Goal: Contribute content: Contribute content

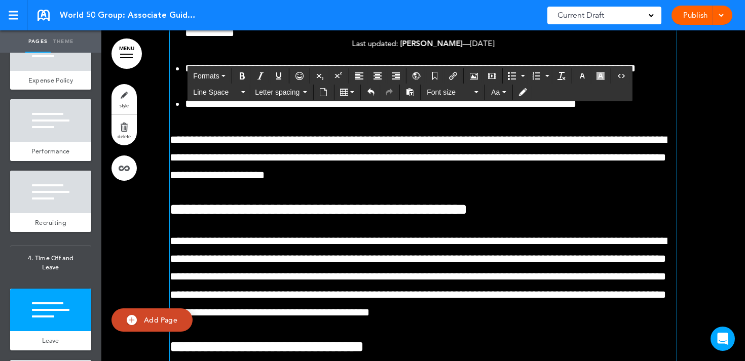
scroll to position [28468, 0]
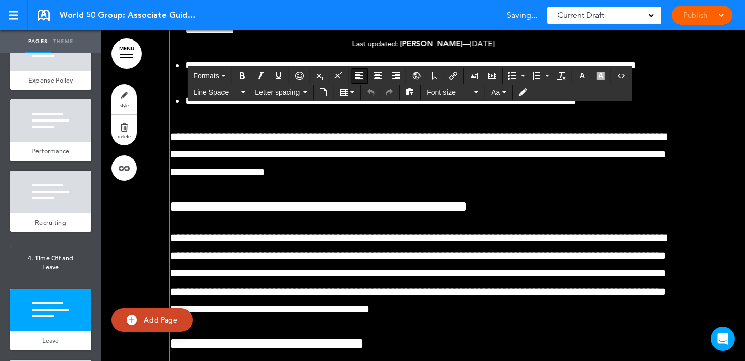
drag, startPoint x: 374, startPoint y: 126, endPoint x: 548, endPoint y: 124, distance: 174.9
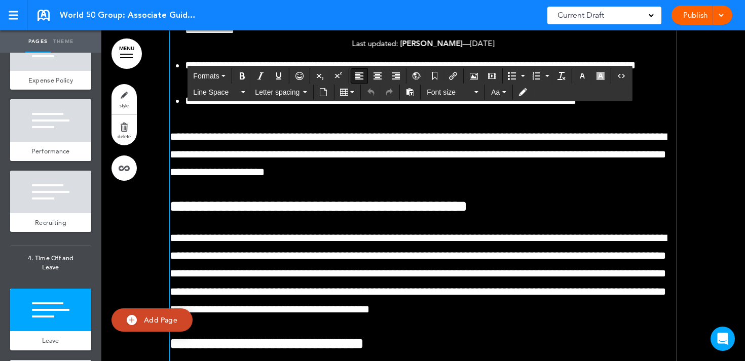
drag, startPoint x: 464, startPoint y: 122, endPoint x: 570, endPoint y: 122, distance: 105.9
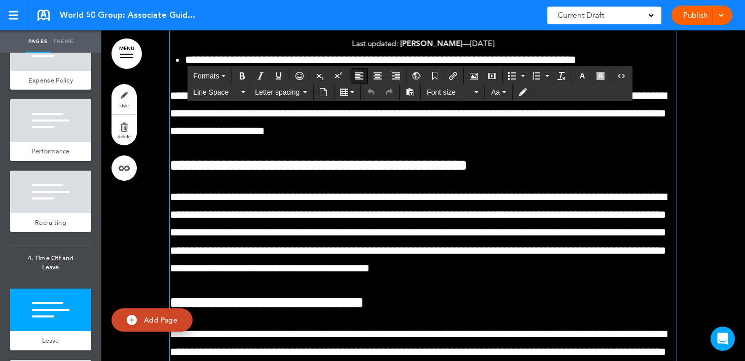
scroll to position [28510, 0]
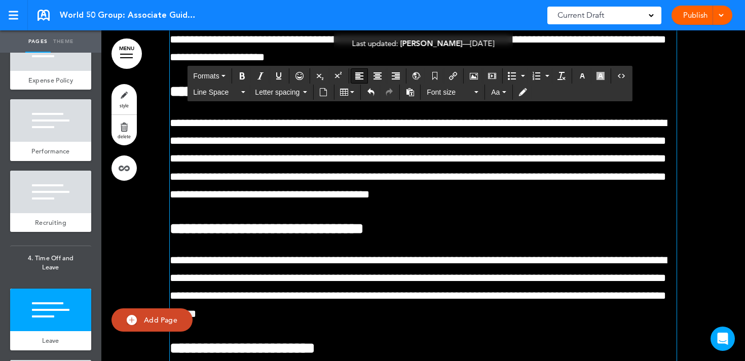
scroll to position [28581, 0]
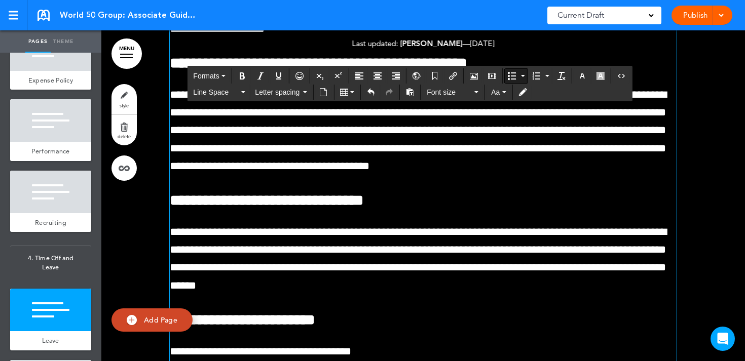
scroll to position [28624, 0]
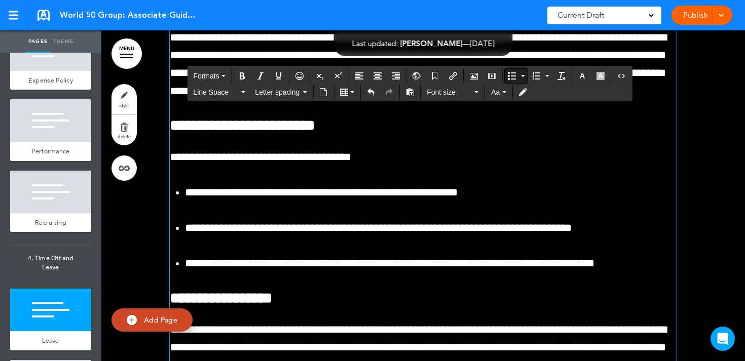
scroll to position [28811, 0]
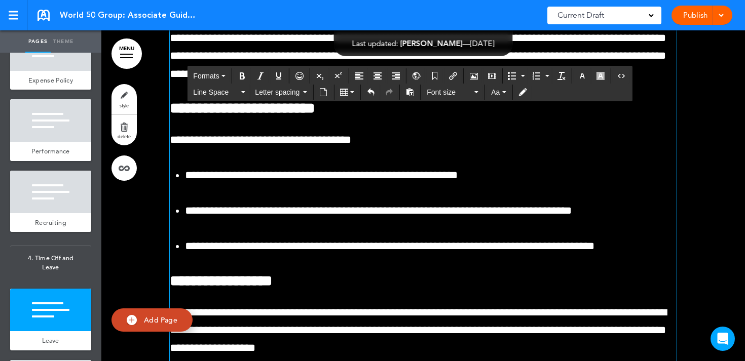
scroll to position [28825, 0]
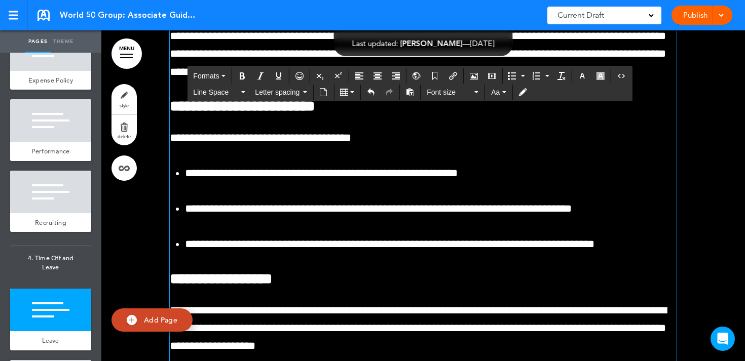
drag, startPoint x: 232, startPoint y: 150, endPoint x: 334, endPoint y: 150, distance: 102.4
drag, startPoint x: 312, startPoint y: 144, endPoint x: 385, endPoint y: 144, distance: 72.5
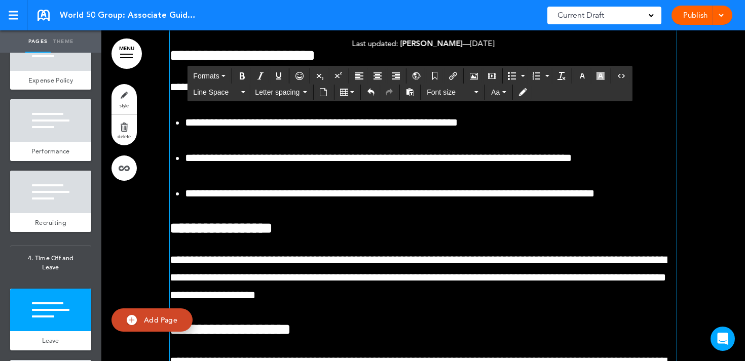
scroll to position [28878, 0]
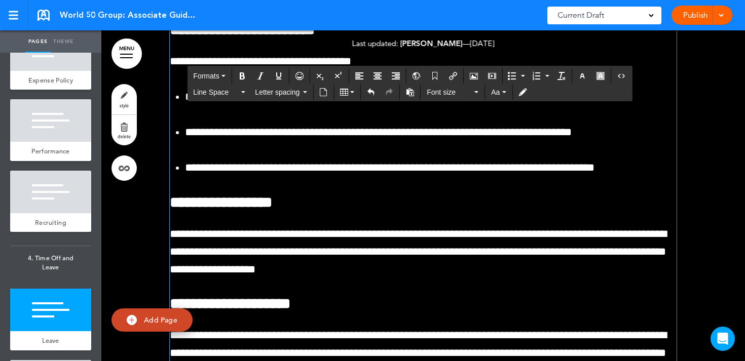
scroll to position [28896, 0]
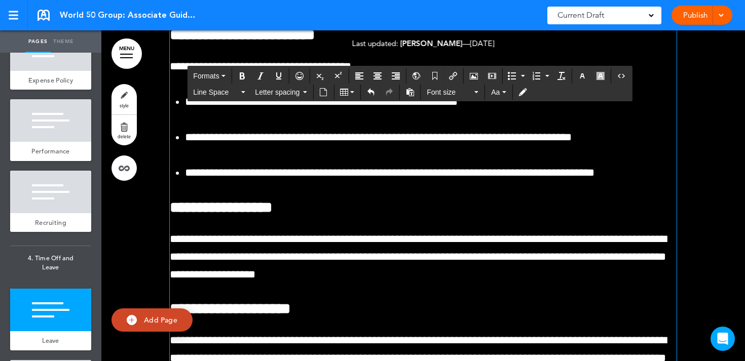
drag, startPoint x: 533, startPoint y: 182, endPoint x: 403, endPoint y: 181, distance: 129.7
click at [263, 75] on icon "Italic" at bounding box center [260, 76] width 8 height 8
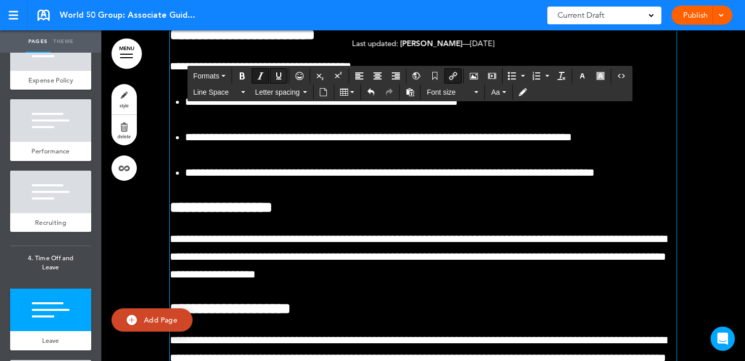
click at [277, 75] on icon "Underline" at bounding box center [279, 76] width 8 height 8
click at [453, 73] on icon "Insert/edit airmason link" at bounding box center [453, 76] width 8 height 8
type input "**********"
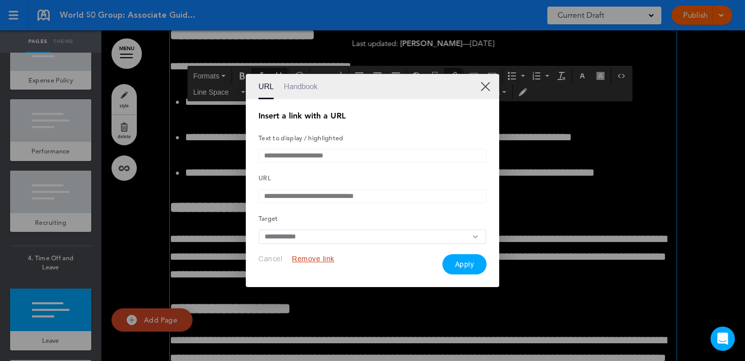
click at [535, 207] on div at bounding box center [372, 180] width 745 height 361
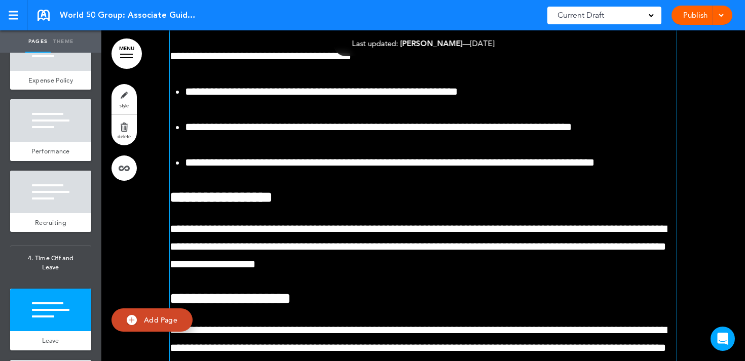
scroll to position [28910, 0]
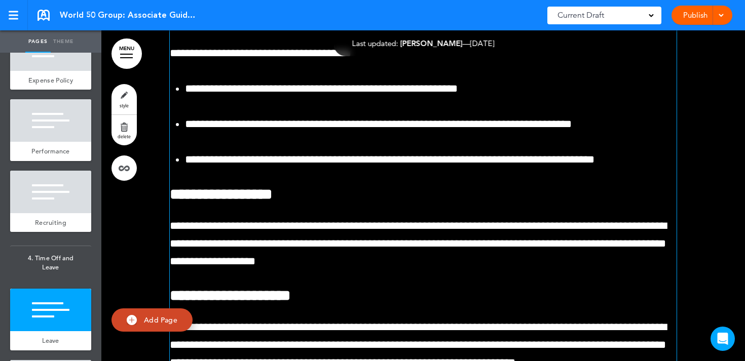
drag, startPoint x: 461, startPoint y: 190, endPoint x: 507, endPoint y: 190, distance: 46.1
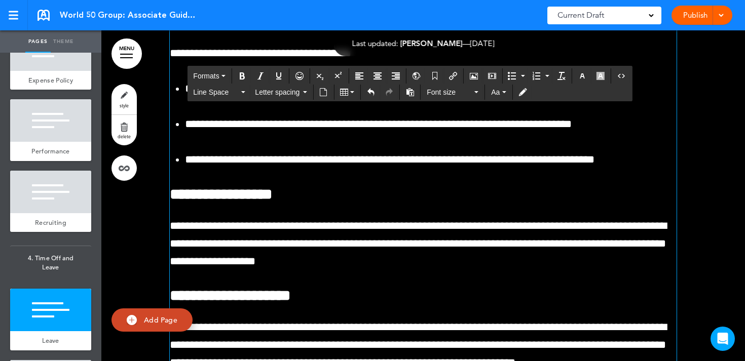
drag, startPoint x: 455, startPoint y: 188, endPoint x: 535, endPoint y: 188, distance: 80.6
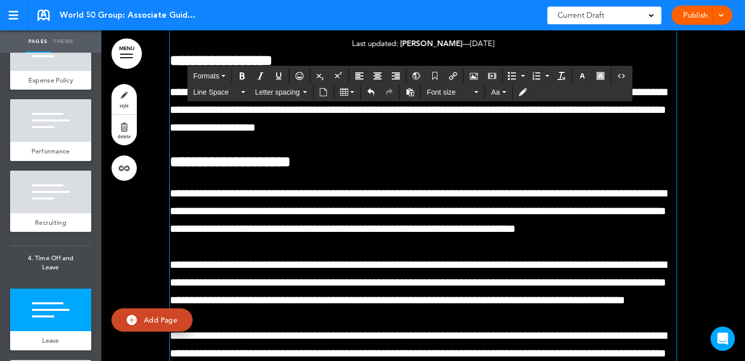
scroll to position [29051, 0]
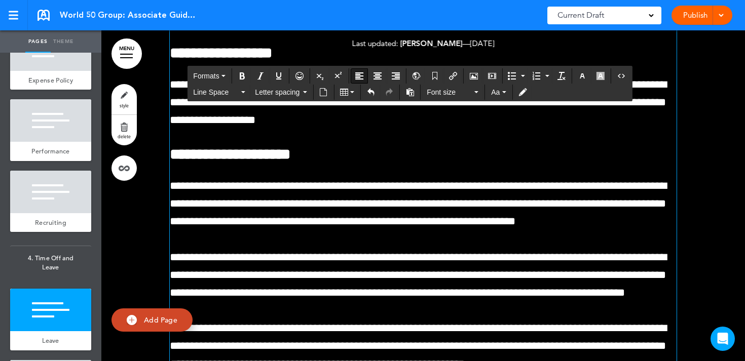
drag, startPoint x: 314, startPoint y: 201, endPoint x: 432, endPoint y: 201, distance: 118.6
drag, startPoint x: 494, startPoint y: 204, endPoint x: 571, endPoint y: 204, distance: 76.5
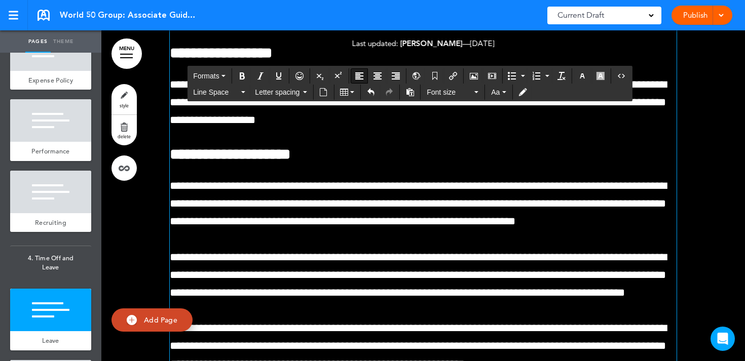
drag, startPoint x: 281, startPoint y: 216, endPoint x: 420, endPoint y: 215, distance: 138.9
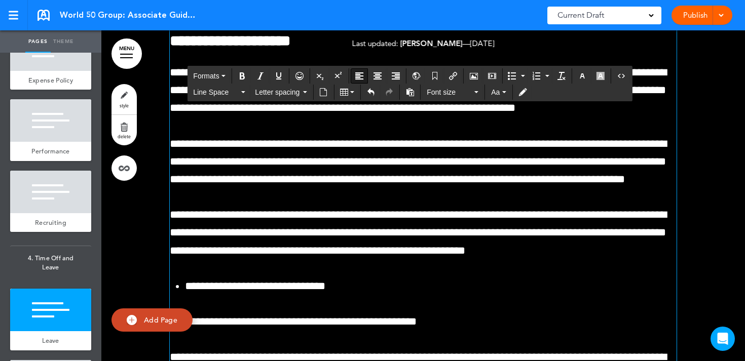
scroll to position [29169, 0]
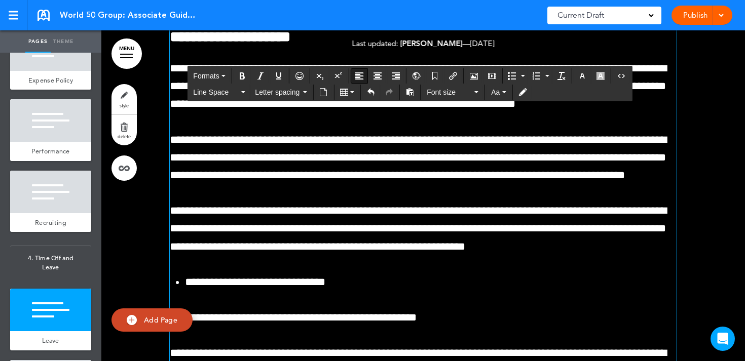
drag, startPoint x: 238, startPoint y: 188, endPoint x: 326, endPoint y: 188, distance: 88.2
drag, startPoint x: 358, startPoint y: 189, endPoint x: 497, endPoint y: 189, distance: 138.4
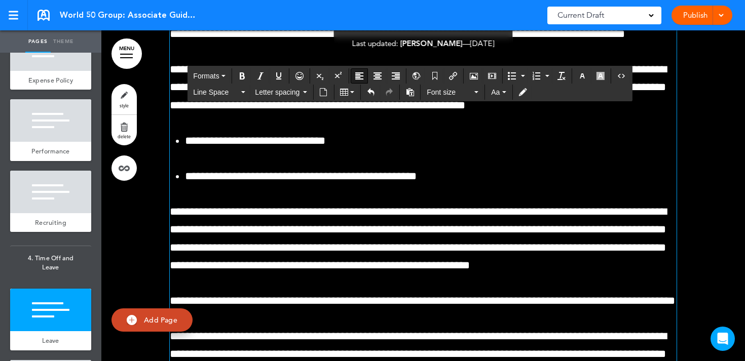
scroll to position [29307, 0]
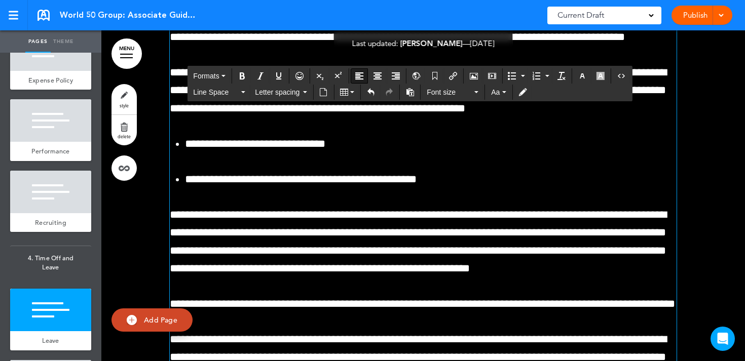
drag, startPoint x: 377, startPoint y: 149, endPoint x: 494, endPoint y: 149, distance: 117.6
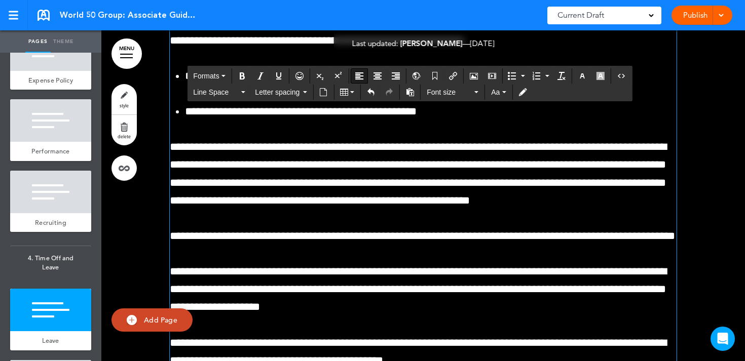
scroll to position [29376, 0]
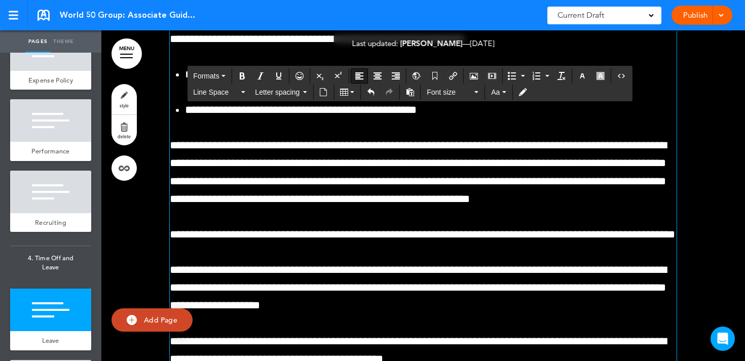
drag, startPoint x: 220, startPoint y: 164, endPoint x: 322, endPoint y: 164, distance: 101.9
drag, startPoint x: 206, startPoint y: 166, endPoint x: 358, endPoint y: 169, distance: 151.6
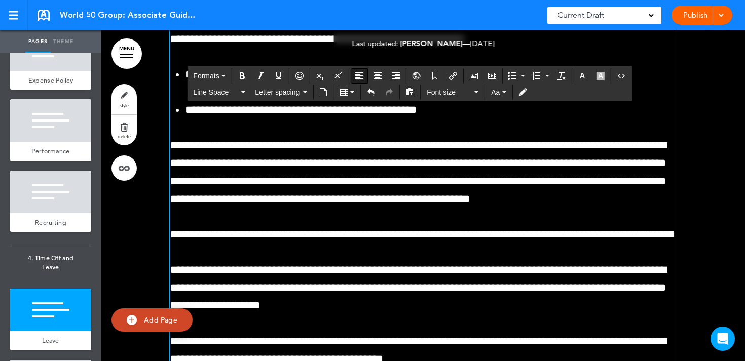
drag, startPoint x: 340, startPoint y: 168, endPoint x: 501, endPoint y: 168, distance: 161.7
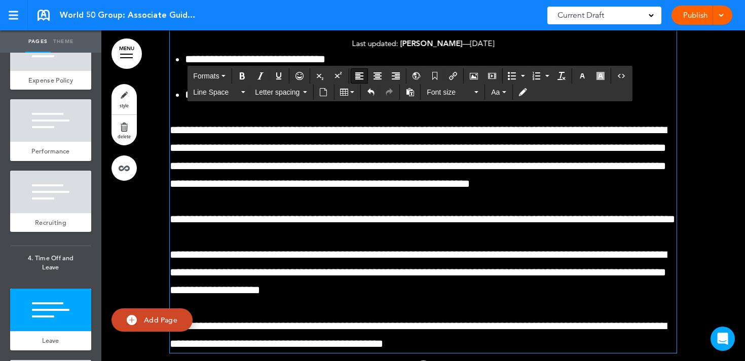
drag, startPoint x: 521, startPoint y: 151, endPoint x: 593, endPoint y: 151, distance: 72.0
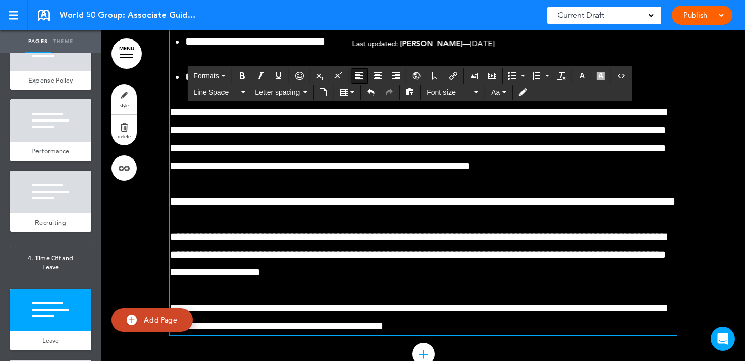
drag, startPoint x: 308, startPoint y: 152, endPoint x: 409, endPoint y: 152, distance: 101.4
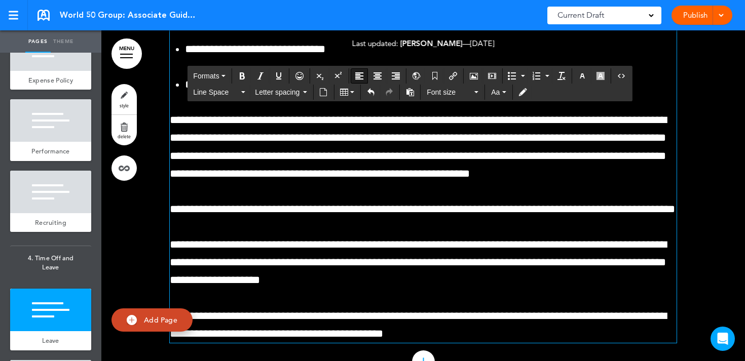
scroll to position [29350, 0]
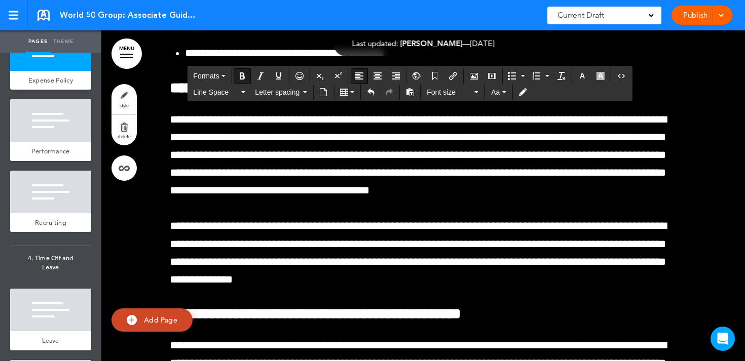
scroll to position [22052, 0]
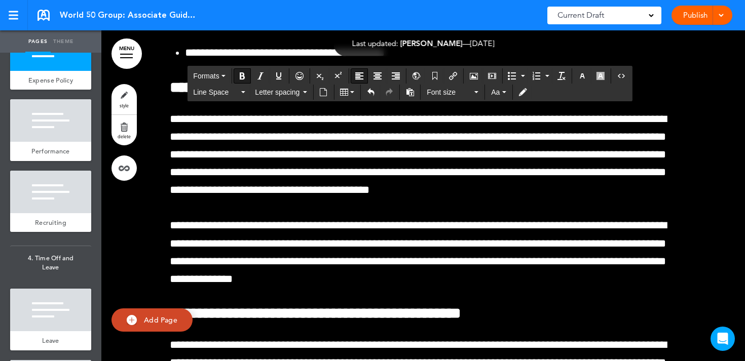
click at [222, 72] on button "Formats" at bounding box center [209, 76] width 40 height 14
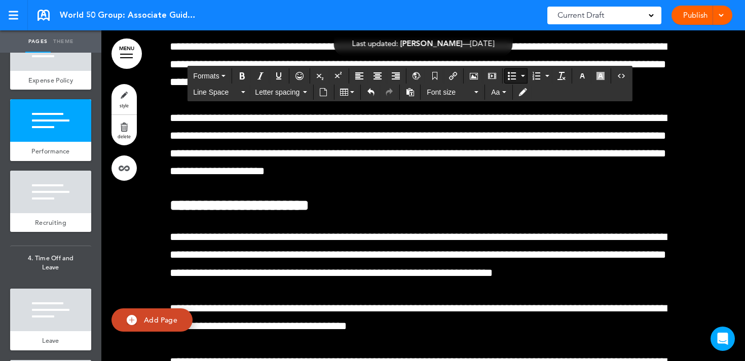
scroll to position [23438, 0]
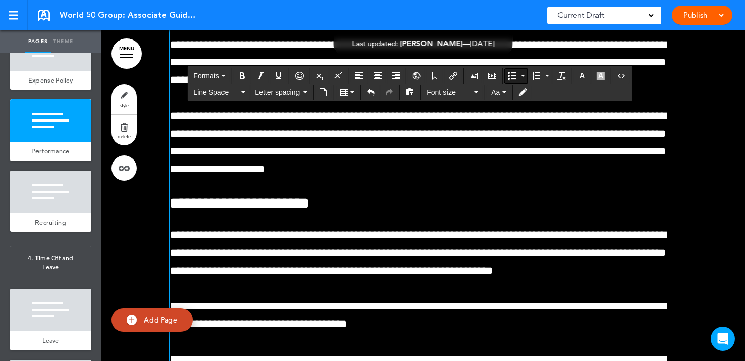
click at [215, 79] on span "Formats" at bounding box center [206, 76] width 26 height 8
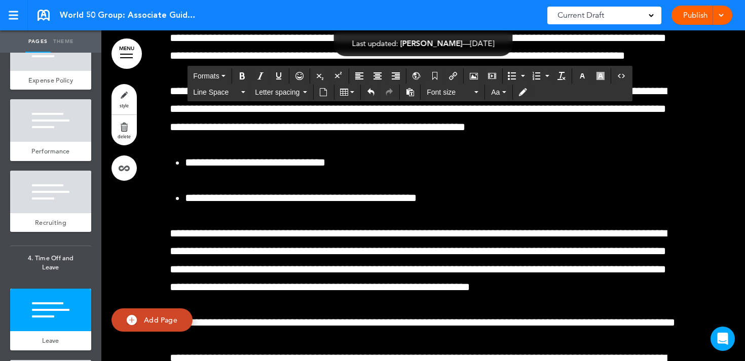
scroll to position [29293, 0]
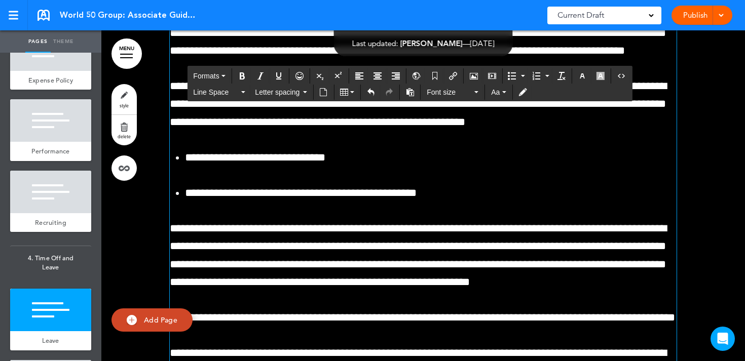
click at [215, 71] on button "Formats" at bounding box center [209, 76] width 40 height 14
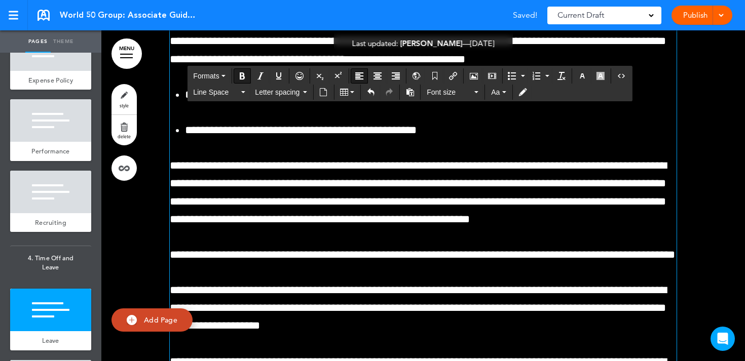
scroll to position [29387, 0]
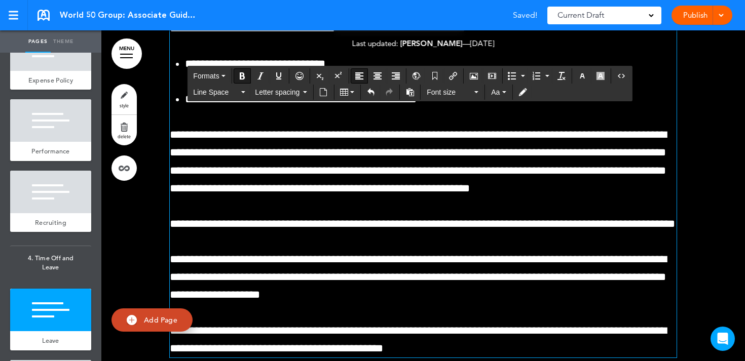
click at [216, 73] on span "Formats" at bounding box center [206, 76] width 26 height 8
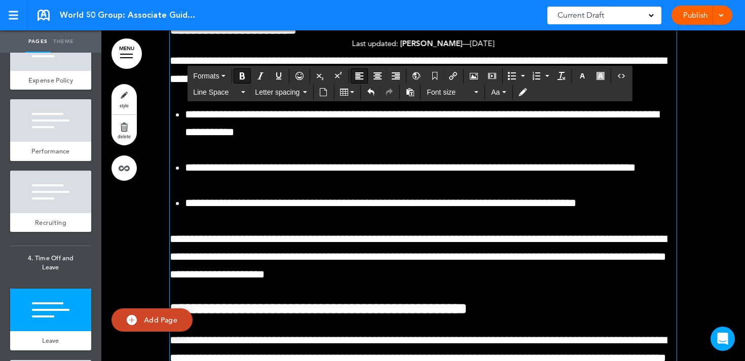
scroll to position [28349, 0]
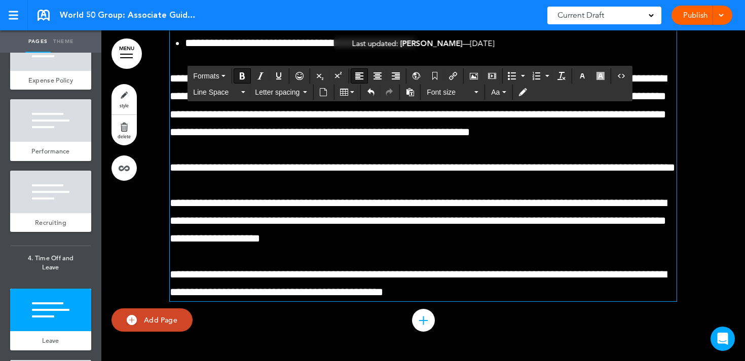
scroll to position [29478, 0]
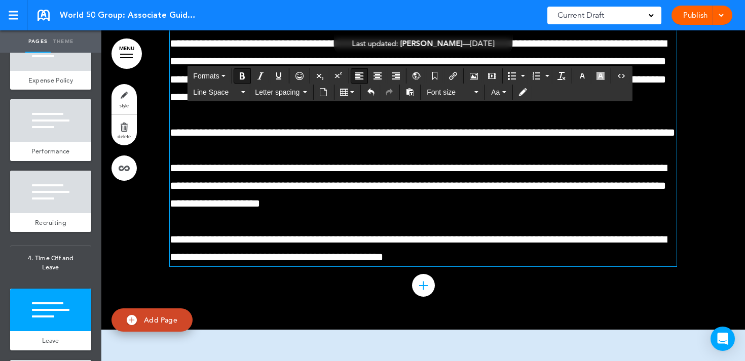
drag, startPoint x: 298, startPoint y: 137, endPoint x: 168, endPoint y: 137, distance: 129.7
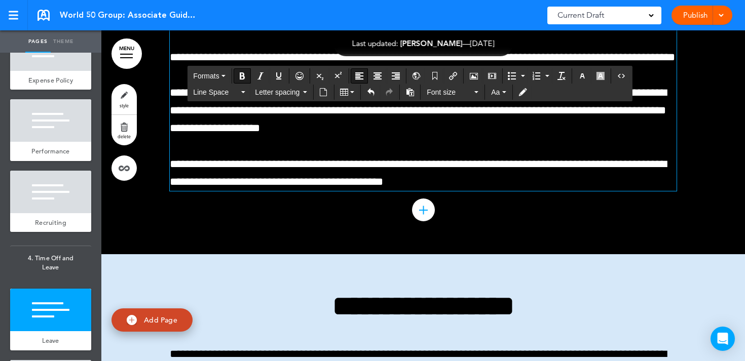
scroll to position [29554, 0]
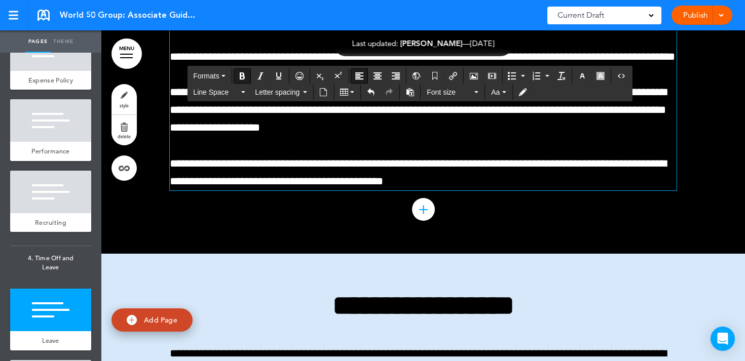
click at [215, 72] on span "Formats" at bounding box center [206, 76] width 26 height 8
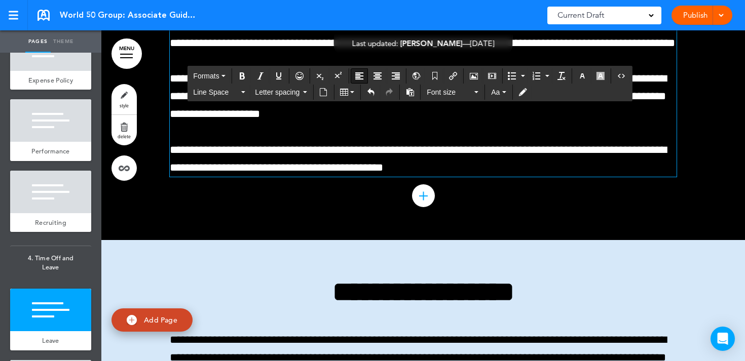
scroll to position [29571, 0]
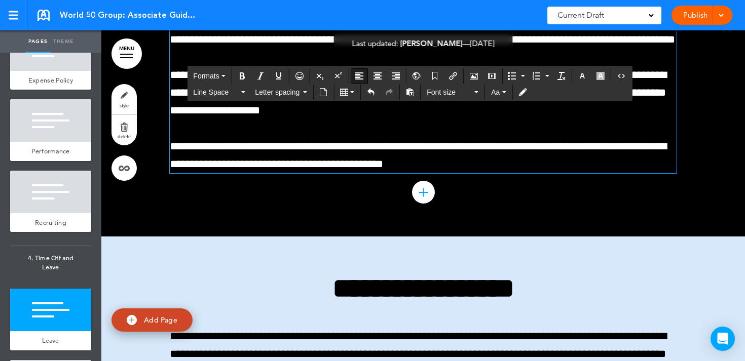
drag, startPoint x: 205, startPoint y: 158, endPoint x: 338, endPoint y: 158, distance: 132.8
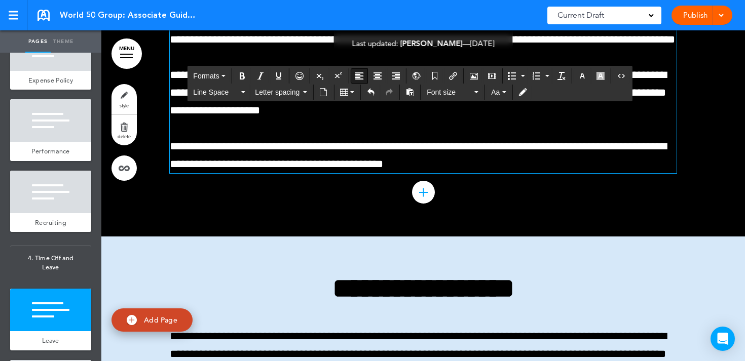
drag, startPoint x: 403, startPoint y: 162, endPoint x: 542, endPoint y: 162, distance: 138.9
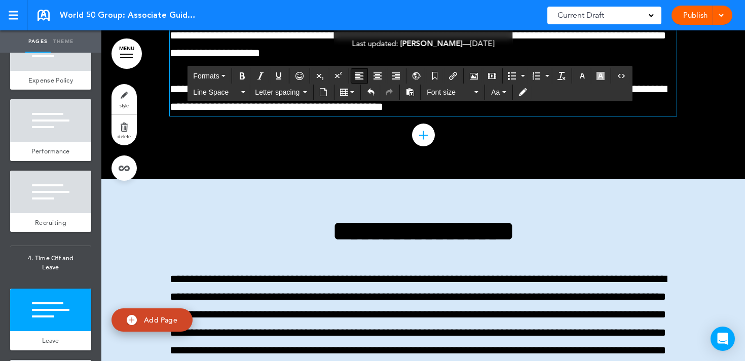
scroll to position [29630, 0]
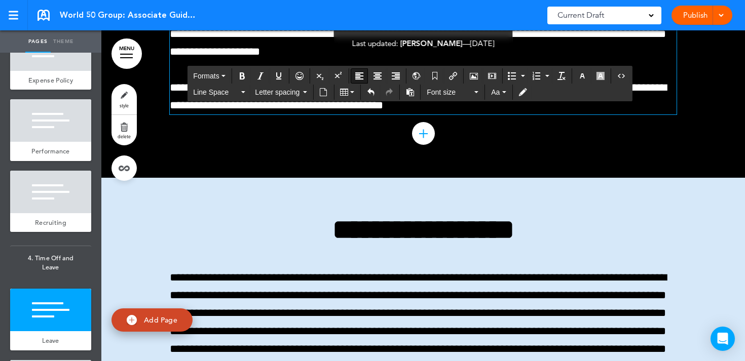
drag, startPoint x: 305, startPoint y: 118, endPoint x: 406, endPoint y: 118, distance: 101.9
drag, startPoint x: 361, startPoint y: 118, endPoint x: 487, endPoint y: 118, distance: 125.2
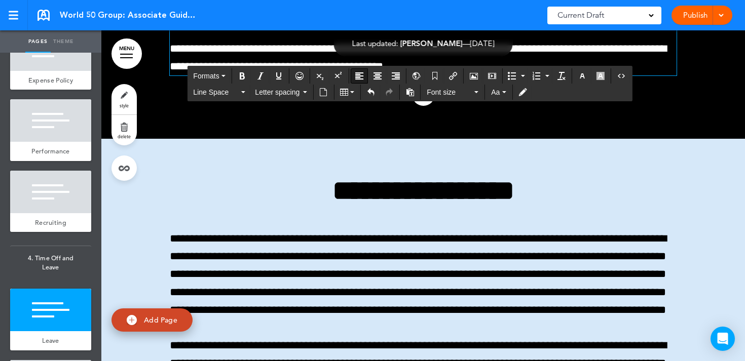
scroll to position [29669, 0]
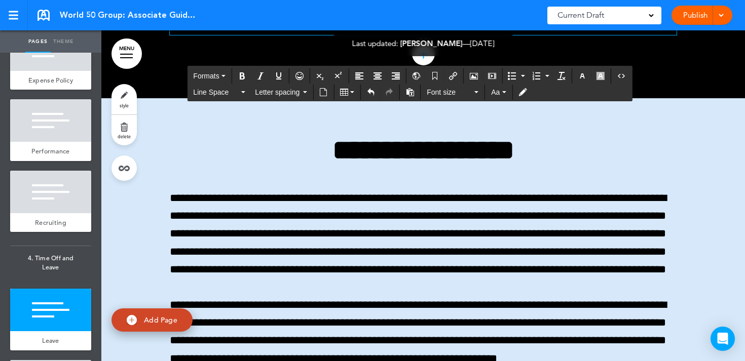
scroll to position [29709, 0]
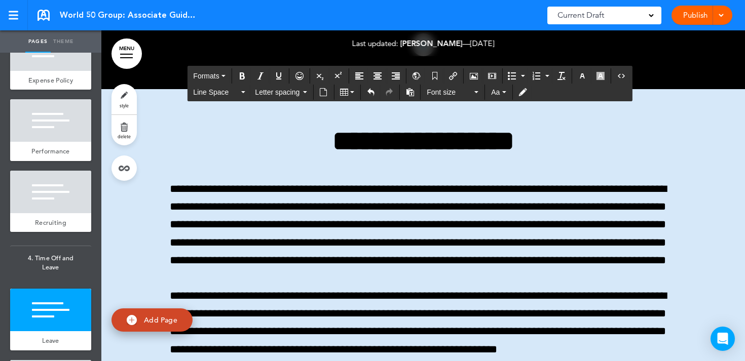
scroll to position [29720, 0]
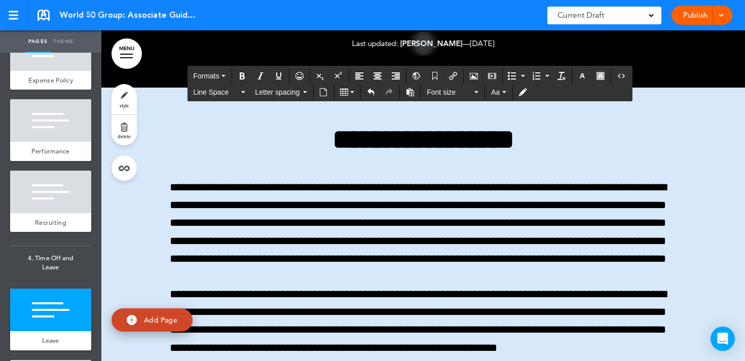
drag, startPoint x: 290, startPoint y: 130, endPoint x: 355, endPoint y: 130, distance: 64.9
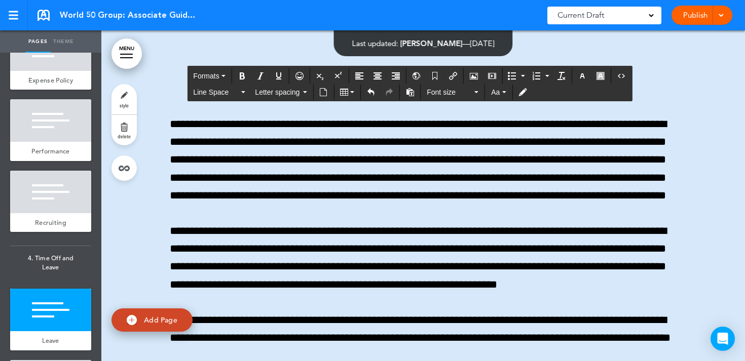
scroll to position [29794, 0]
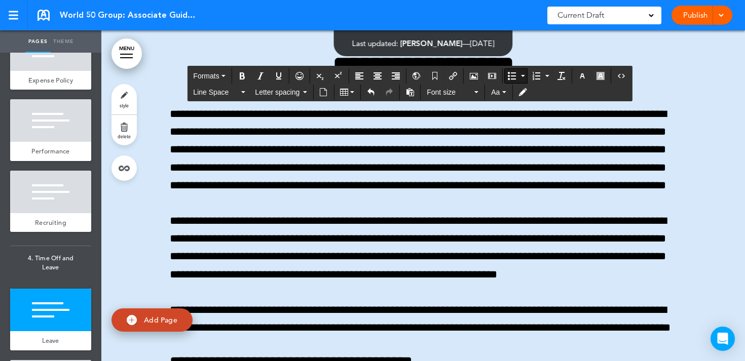
drag, startPoint x: 337, startPoint y: 237, endPoint x: 447, endPoint y: 237, distance: 110.0
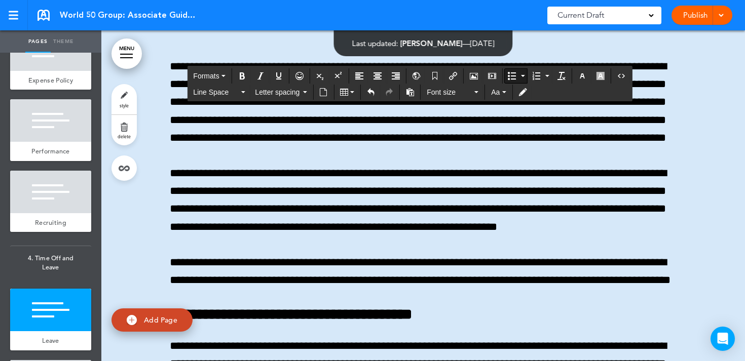
scroll to position [29861, 0]
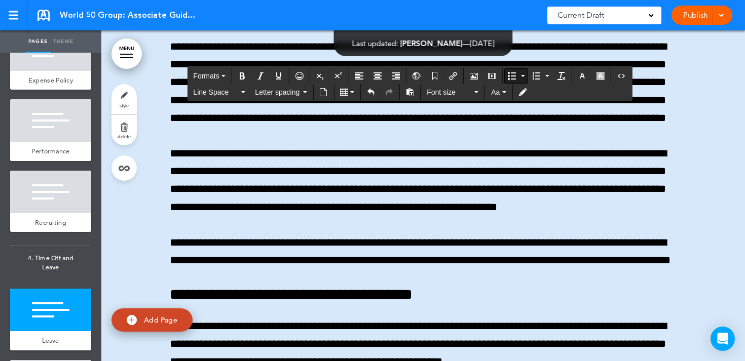
drag, startPoint x: 212, startPoint y: 215, endPoint x: 346, endPoint y: 214, distance: 134.3
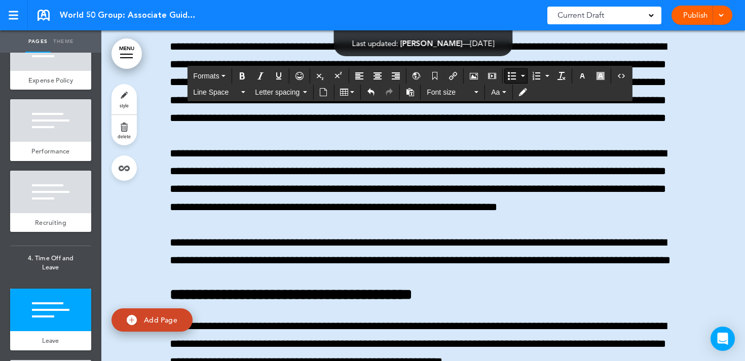
drag, startPoint x: 227, startPoint y: 216, endPoint x: 348, endPoint y: 215, distance: 121.1
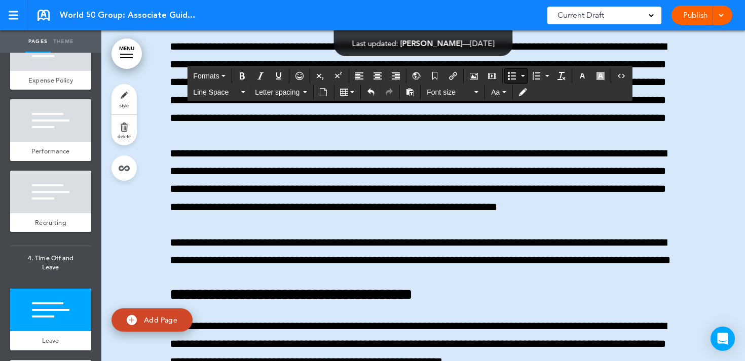
drag, startPoint x: 250, startPoint y: 214, endPoint x: 436, endPoint y: 210, distance: 186.0
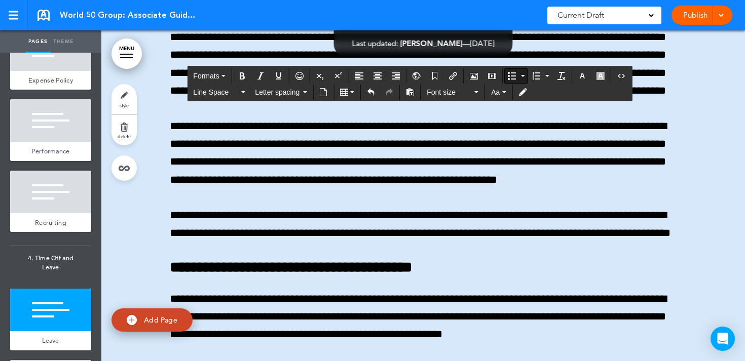
scroll to position [29903, 0]
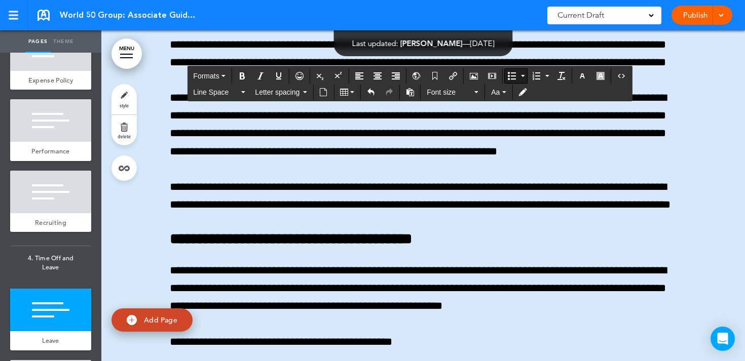
scroll to position [29921, 0]
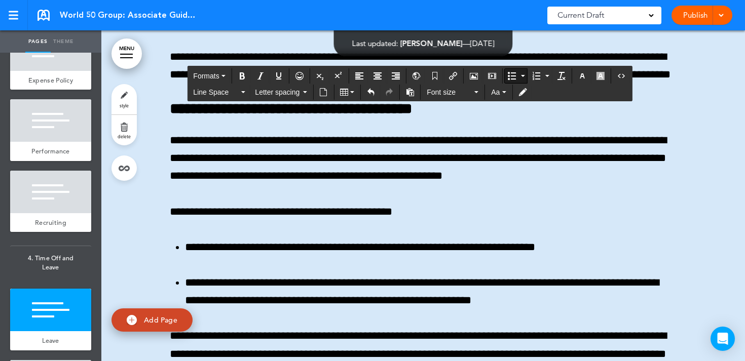
scroll to position [30048, 0]
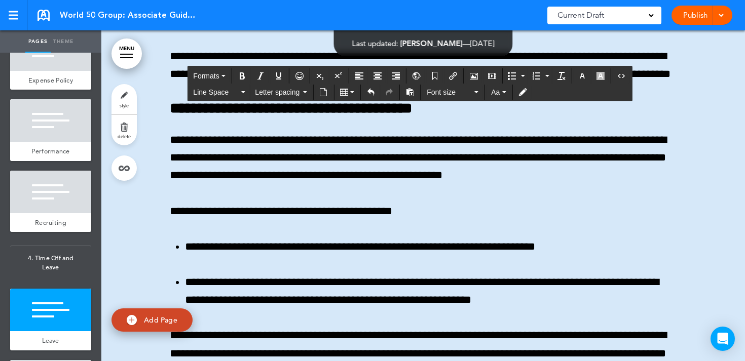
drag, startPoint x: 237, startPoint y: 117, endPoint x: 385, endPoint y: 119, distance: 148.5
drag, startPoint x: 418, startPoint y: 119, endPoint x: 438, endPoint y: 139, distance: 28.3
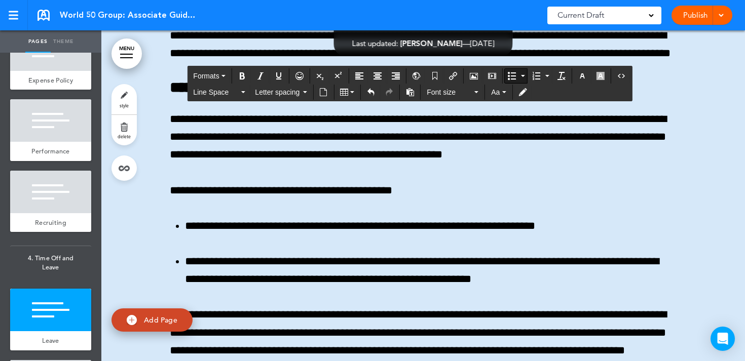
drag, startPoint x: 229, startPoint y: 168, endPoint x: 365, endPoint y: 171, distance: 136.4
drag, startPoint x: 382, startPoint y: 166, endPoint x: 512, endPoint y: 166, distance: 130.8
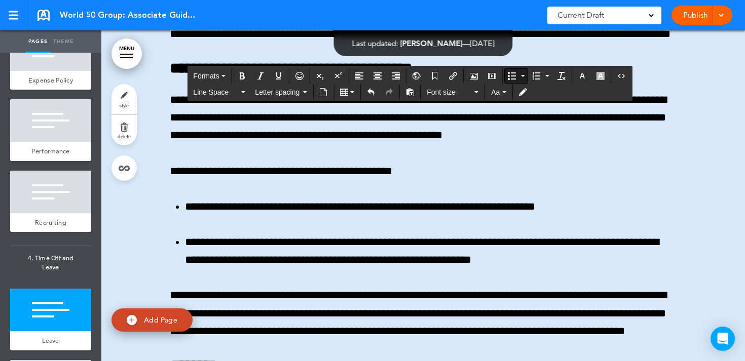
scroll to position [30095, 0]
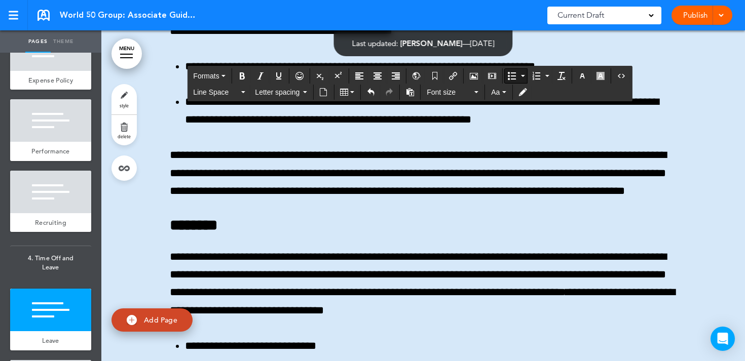
scroll to position [30231, 0]
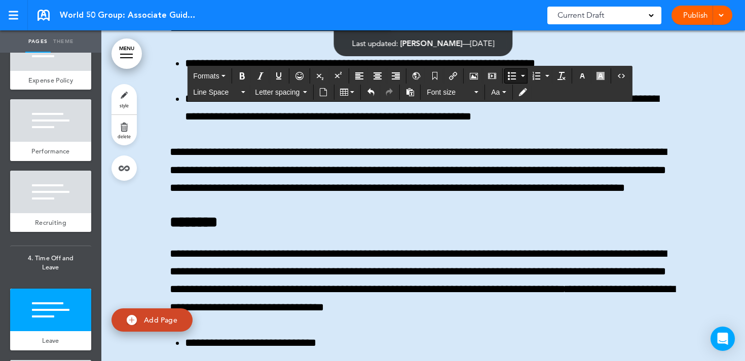
drag, startPoint x: 440, startPoint y: 113, endPoint x: 533, endPoint y: 112, distance: 92.2
drag, startPoint x: 187, startPoint y: 147, endPoint x: 384, endPoint y: 153, distance: 196.7
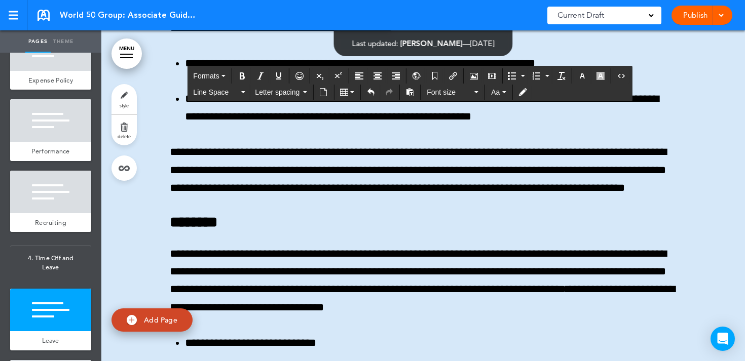
drag, startPoint x: 415, startPoint y: 150, endPoint x: 512, endPoint y: 146, distance: 97.4
drag, startPoint x: 519, startPoint y: 149, endPoint x: 596, endPoint y: 148, distance: 77.0
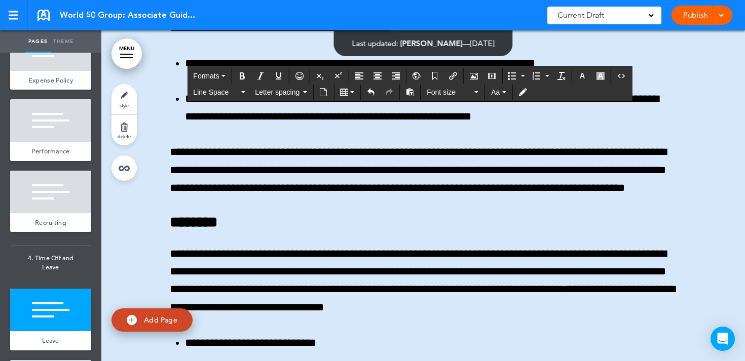
drag, startPoint x: 224, startPoint y: 168, endPoint x: 336, endPoint y: 168, distance: 112.0
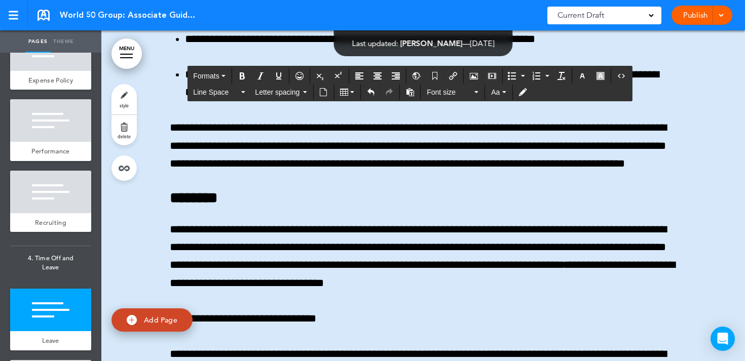
scroll to position [30269, 0]
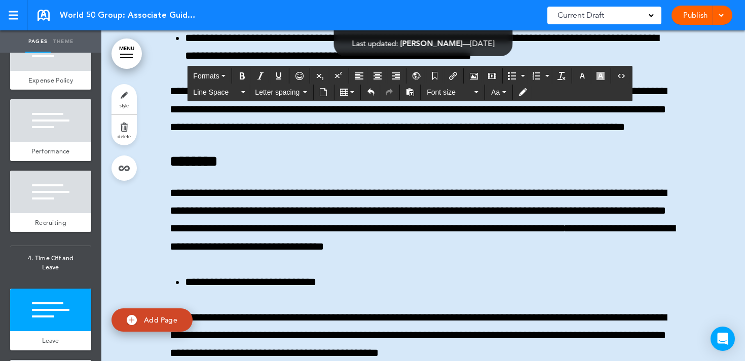
scroll to position [30291, 0]
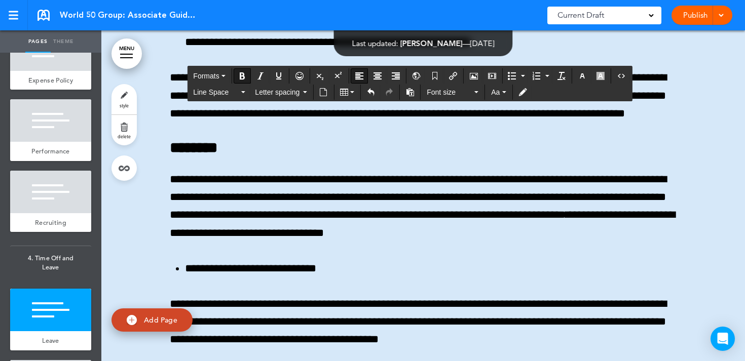
scroll to position [30310, 0]
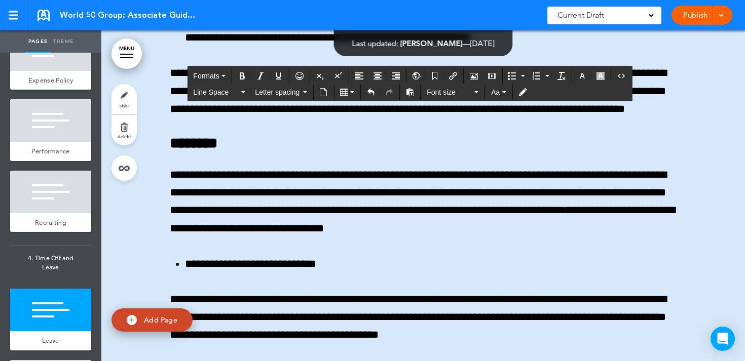
drag, startPoint x: 183, startPoint y: 207, endPoint x: 317, endPoint y: 206, distance: 133.3
drag, startPoint x: 304, startPoint y: 209, endPoint x: 443, endPoint y: 210, distance: 139.4
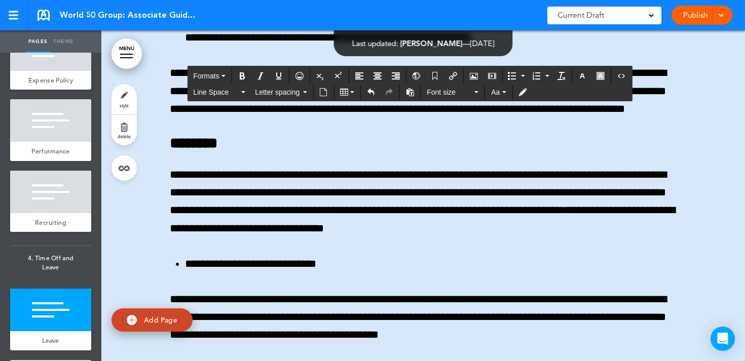
drag, startPoint x: 386, startPoint y: 203, endPoint x: 501, endPoint y: 203, distance: 115.0
drag, startPoint x: 491, startPoint y: 203, endPoint x: 551, endPoint y: 203, distance: 59.8
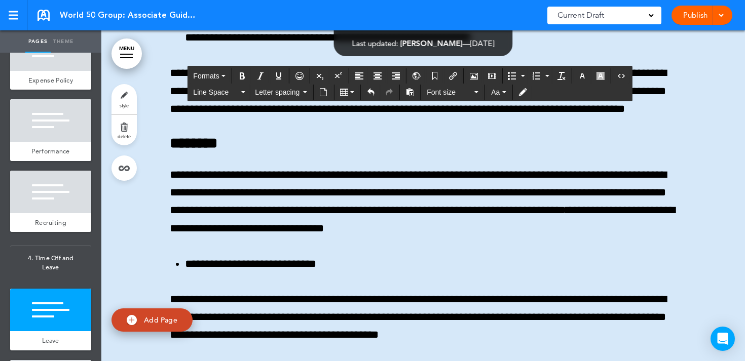
drag, startPoint x: 188, startPoint y: 219, endPoint x: 289, endPoint y: 219, distance: 101.9
drag, startPoint x: 306, startPoint y: 220, endPoint x: 469, endPoint y: 223, distance: 163.7
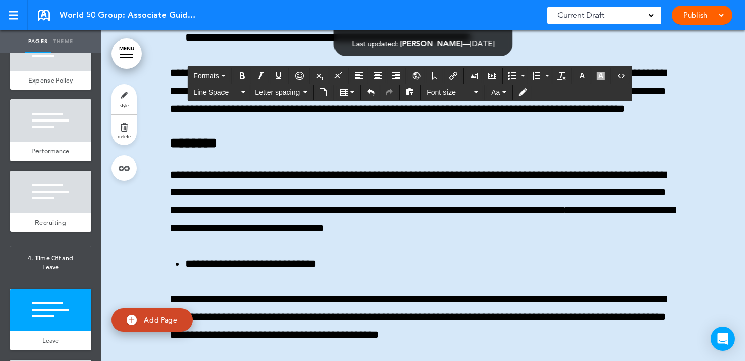
drag, startPoint x: 460, startPoint y: 222, endPoint x: 547, endPoint y: 221, distance: 87.2
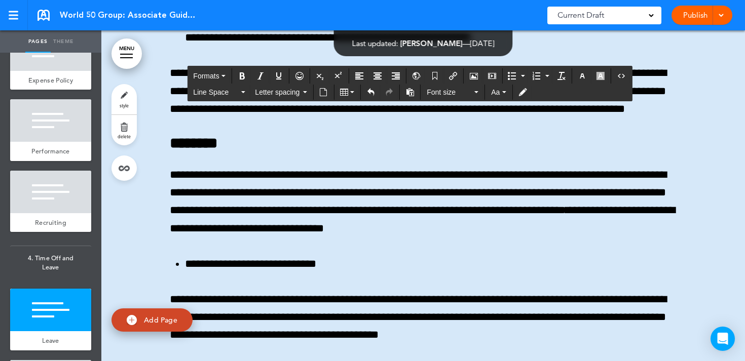
drag, startPoint x: 234, startPoint y: 246, endPoint x: 365, endPoint y: 246, distance: 130.8
drag, startPoint x: 400, startPoint y: 246, endPoint x: 499, endPoint y: 245, distance: 99.3
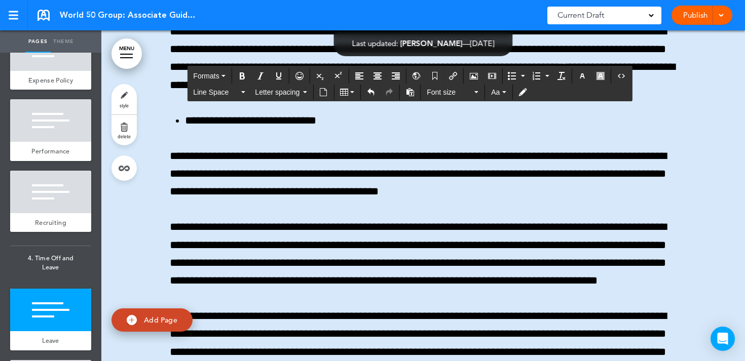
scroll to position [30454, 0]
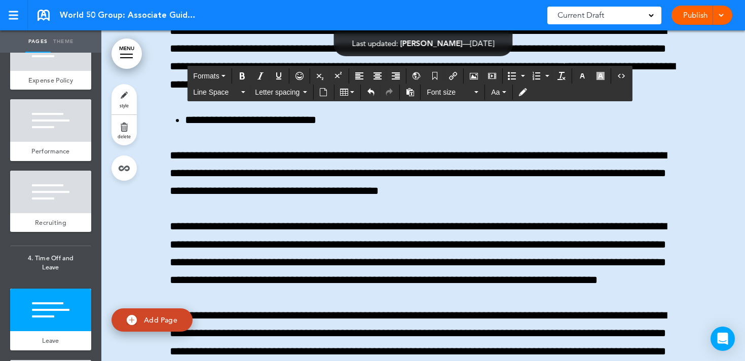
drag, startPoint x: 186, startPoint y: 181, endPoint x: 312, endPoint y: 181, distance: 126.2
drag, startPoint x: 330, startPoint y: 182, endPoint x: 521, endPoint y: 199, distance: 191.8
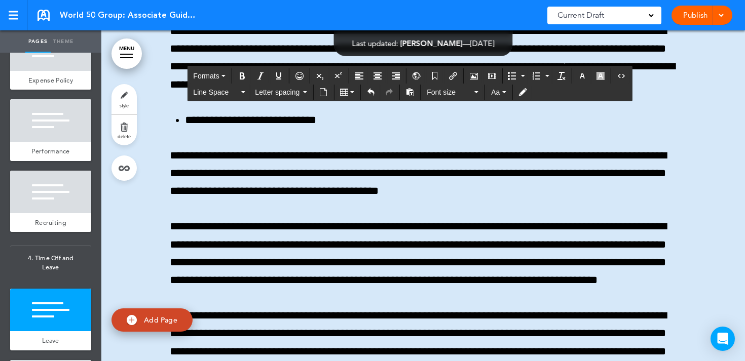
drag, startPoint x: 206, startPoint y: 199, endPoint x: 355, endPoint y: 199, distance: 149.0
drag, startPoint x: 346, startPoint y: 200, endPoint x: 550, endPoint y: 209, distance: 203.9
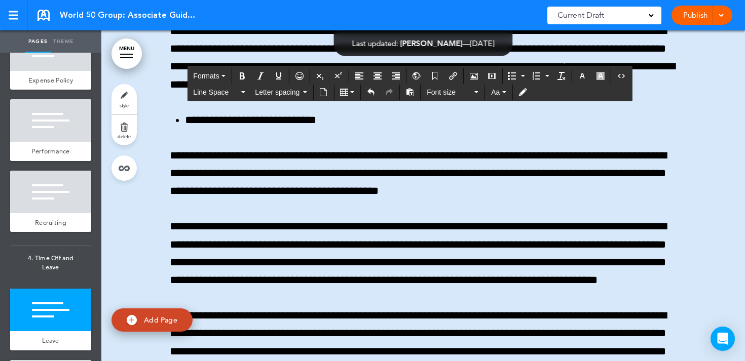
drag, startPoint x: 204, startPoint y: 214, endPoint x: 399, endPoint y: 214, distance: 195.1
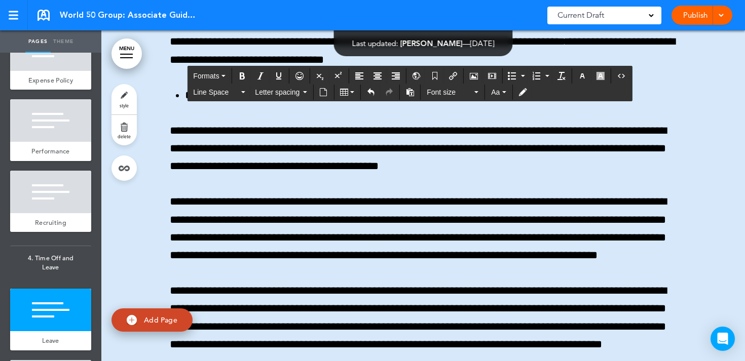
drag, startPoint x: 385, startPoint y: 196, endPoint x: 561, endPoint y: 201, distance: 175.9
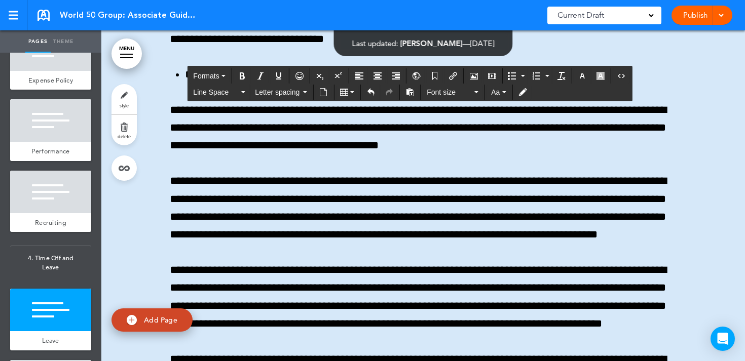
drag, startPoint x: 338, startPoint y: 193, endPoint x: 474, endPoint y: 207, distance: 137.1
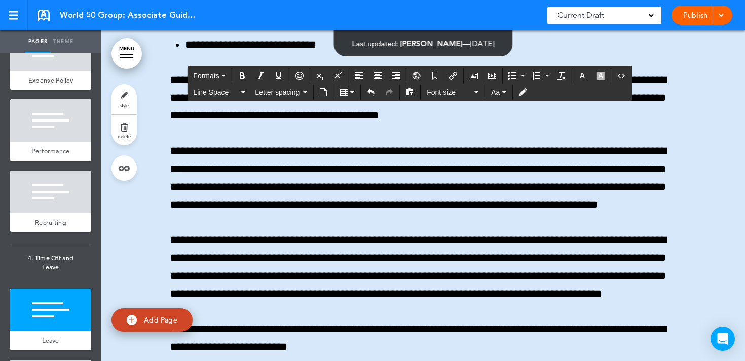
scroll to position [30532, 0]
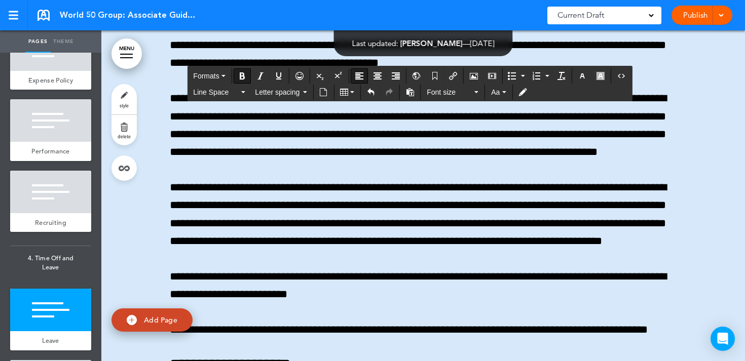
scroll to position [30597, 0]
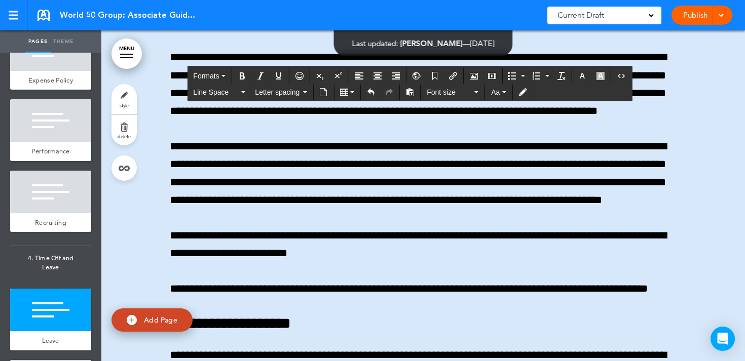
scroll to position [30627, 0]
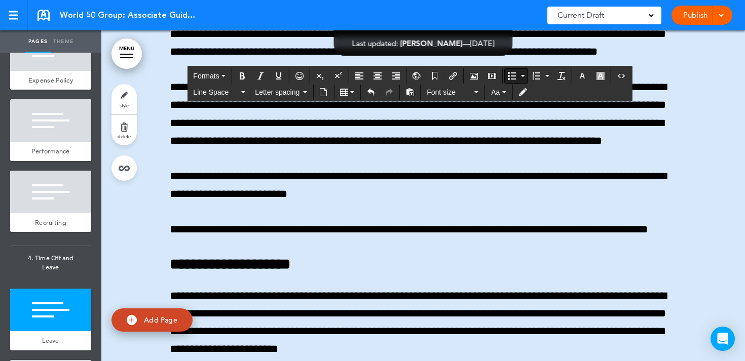
scroll to position [30685, 0]
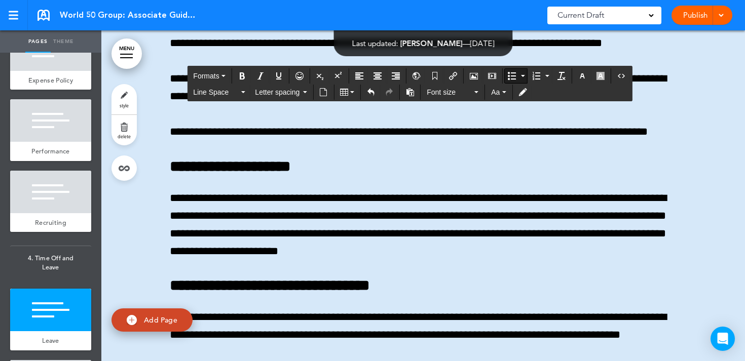
scroll to position [30784, 0]
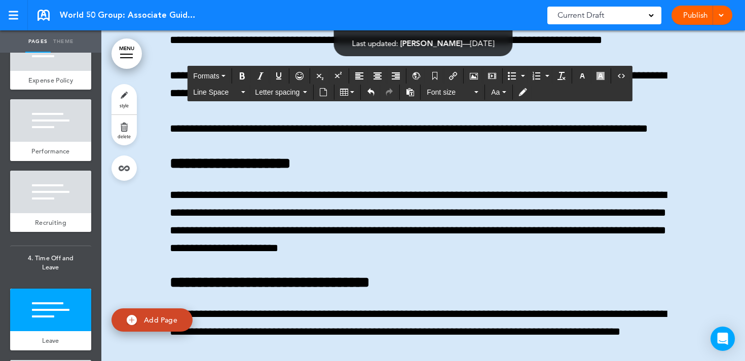
drag, startPoint x: 350, startPoint y: 161, endPoint x: 243, endPoint y: 161, distance: 106.9
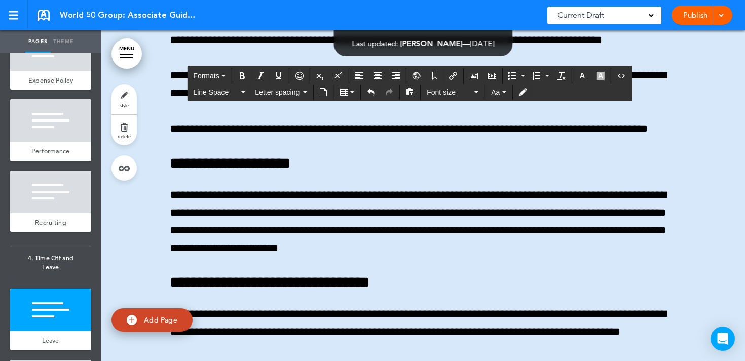
copy span "**********"
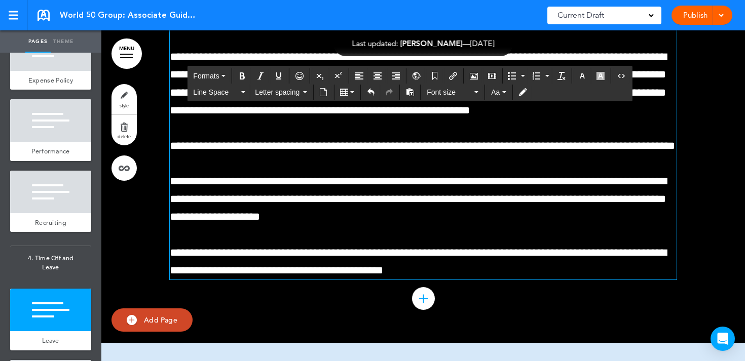
scroll to position [29576, 0]
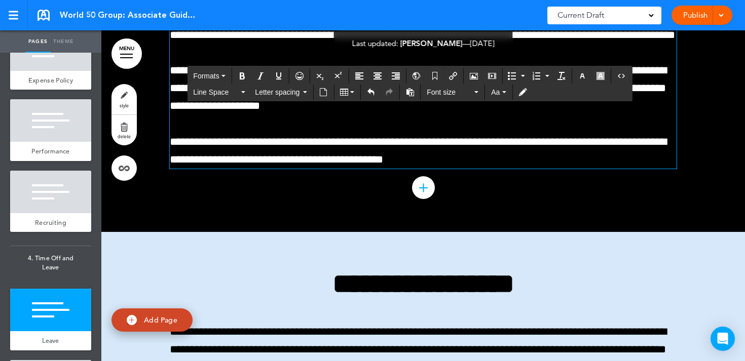
drag, startPoint x: 354, startPoint y: 262, endPoint x: 410, endPoint y: 261, distance: 56.3
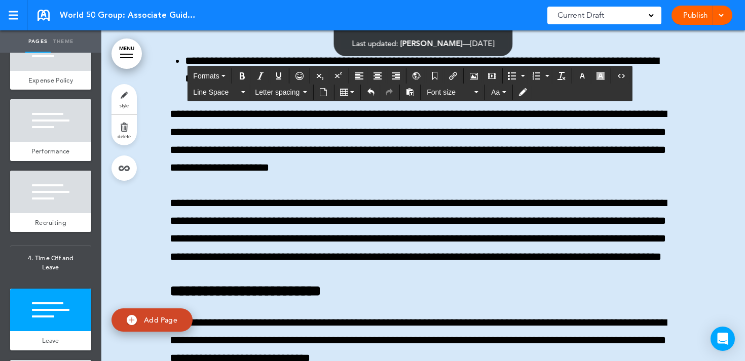
scroll to position [31271, 0]
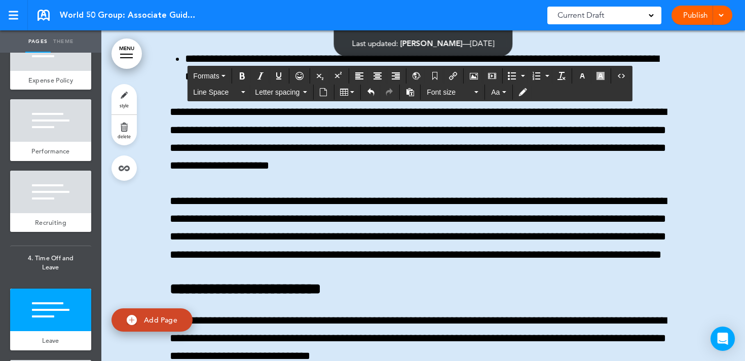
drag, startPoint x: 251, startPoint y: 134, endPoint x: 369, endPoint y: 134, distance: 118.1
drag, startPoint x: 359, startPoint y: 137, endPoint x: 449, endPoint y: 137, distance: 90.2
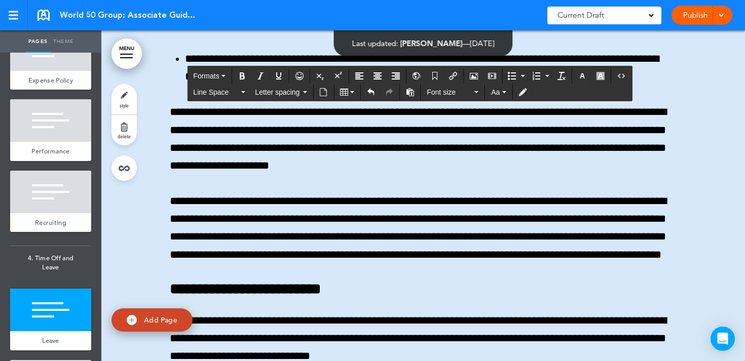
drag, startPoint x: 402, startPoint y: 133, endPoint x: 558, endPoint y: 136, distance: 156.1
drag, startPoint x: 511, startPoint y: 133, endPoint x: 234, endPoint y: 145, distance: 277.5
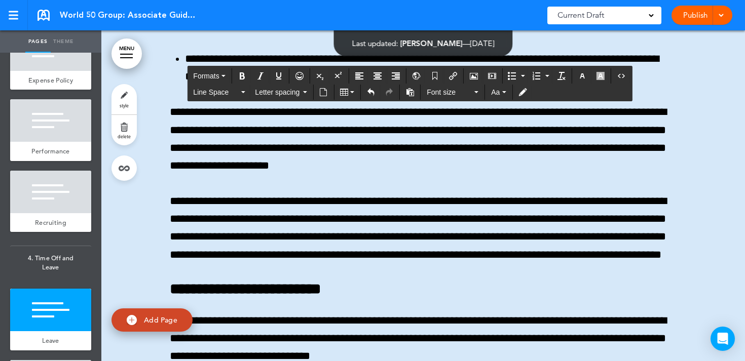
drag, startPoint x: 204, startPoint y: 145, endPoint x: 334, endPoint y: 147, distance: 130.3
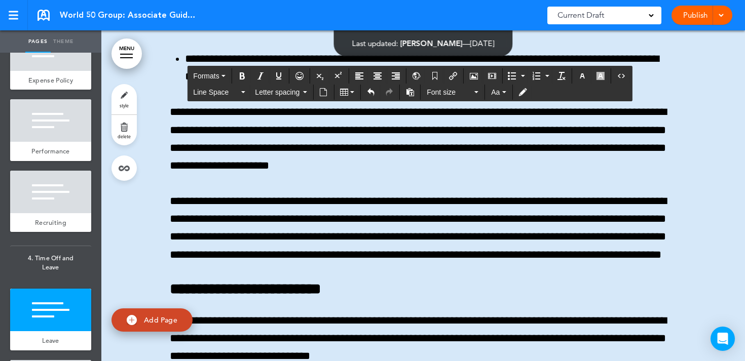
drag, startPoint x: 401, startPoint y: 148, endPoint x: 531, endPoint y: 159, distance: 129.6
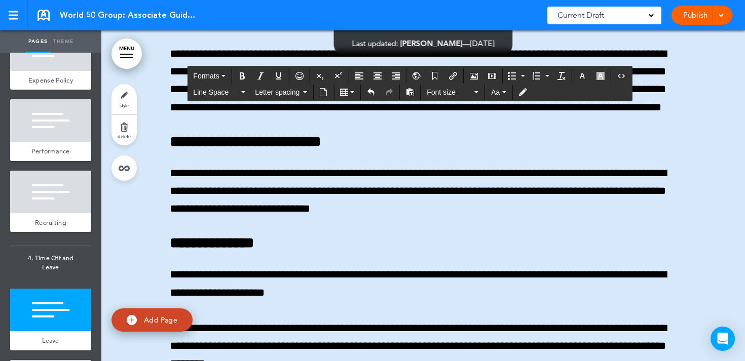
scroll to position [31417, 0]
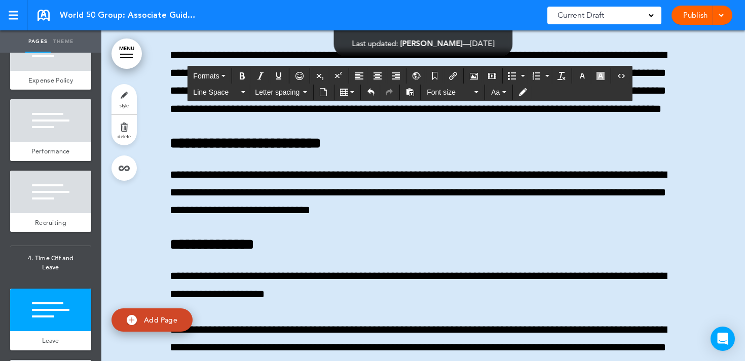
drag, startPoint x: 271, startPoint y: 115, endPoint x: 424, endPoint y: 115, distance: 152.5
drag, startPoint x: 386, startPoint y: 110, endPoint x: 499, endPoint y: 110, distance: 112.5
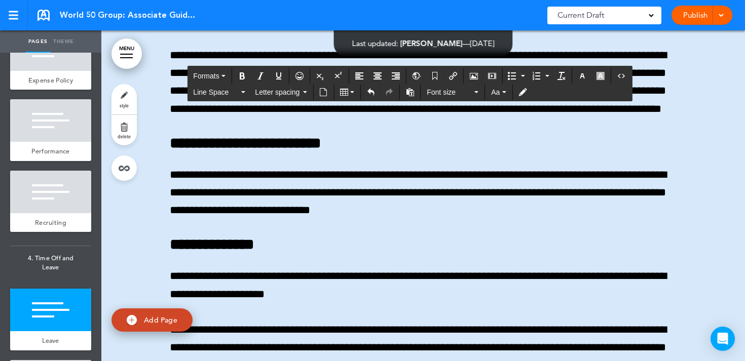
drag, startPoint x: 422, startPoint y: 107, endPoint x: 613, endPoint y: 118, distance: 191.4
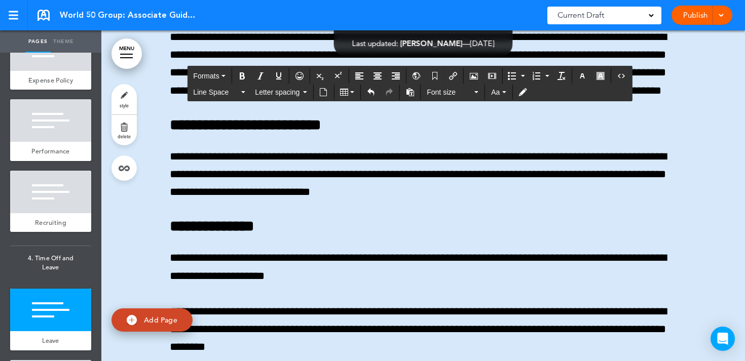
scroll to position [31435, 0]
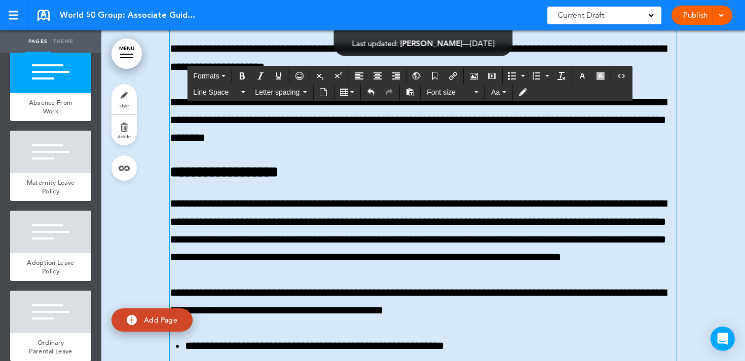
scroll to position [31645, 0]
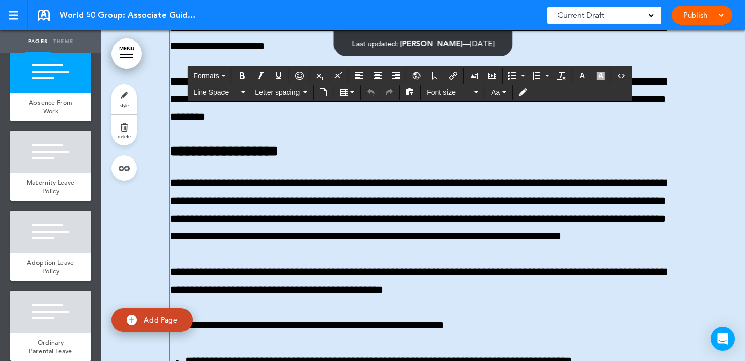
scroll to position [31670, 0]
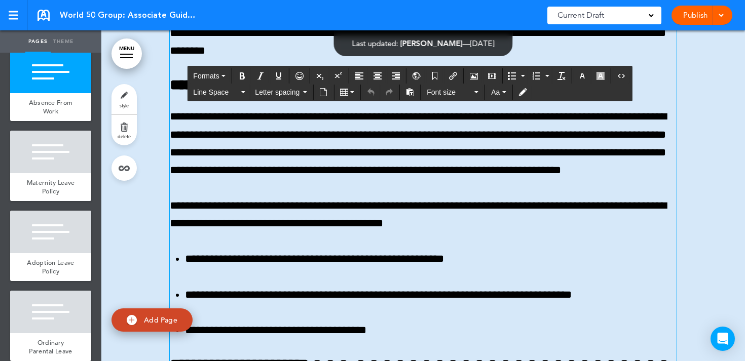
scroll to position [31726, 0]
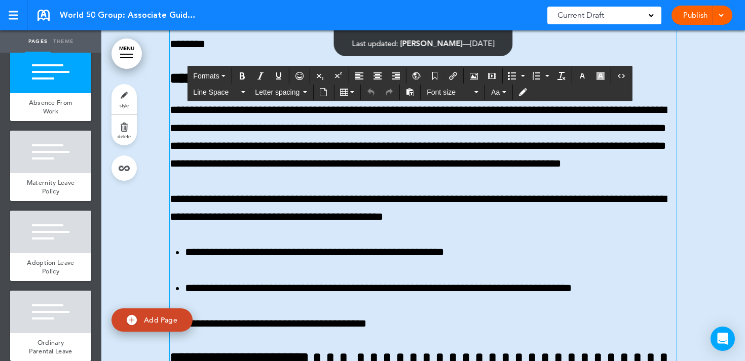
scroll to position [31747, 0]
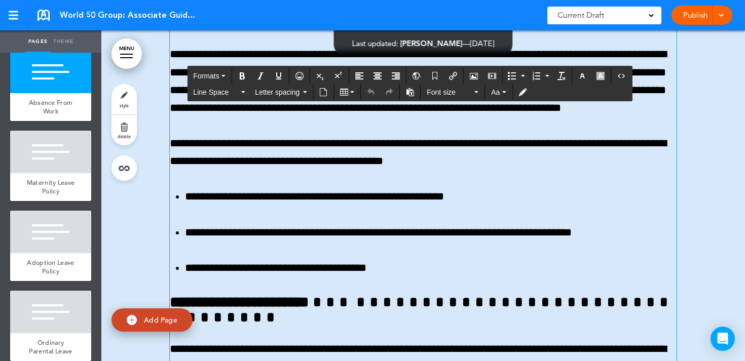
scroll to position [31799, 0]
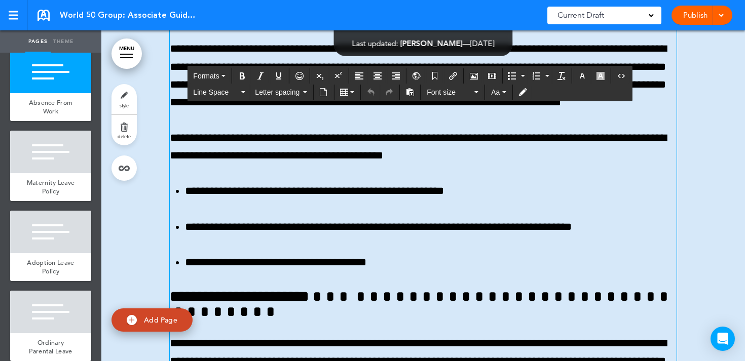
drag, startPoint x: 222, startPoint y: 134, endPoint x: 269, endPoint y: 131, distance: 46.7
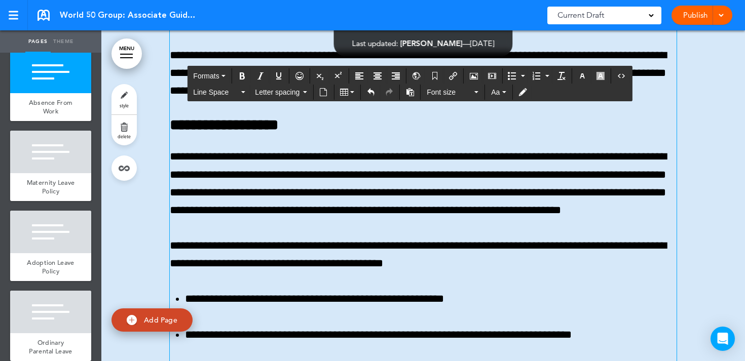
scroll to position [31691, 0]
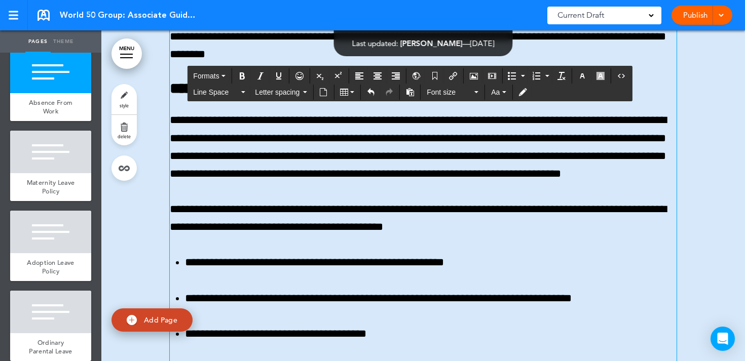
drag, startPoint x: 259, startPoint y: 230, endPoint x: 163, endPoint y: 184, distance: 106.3
copy span "**********"
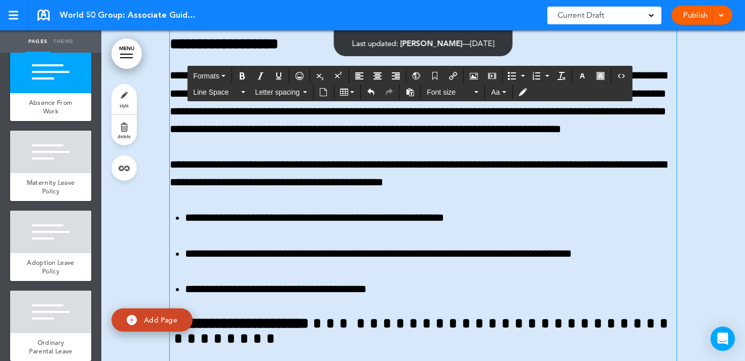
scroll to position [31776, 0]
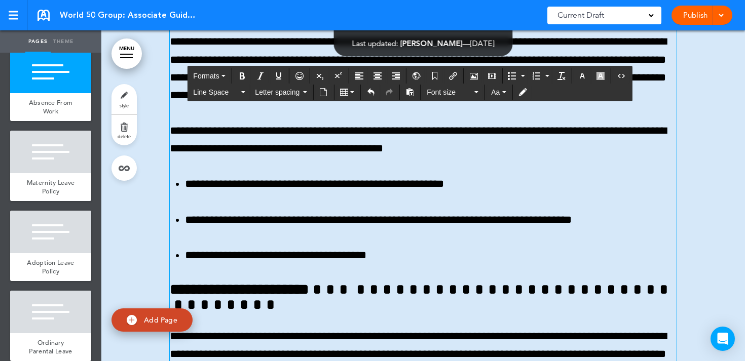
scroll to position [31810, 0]
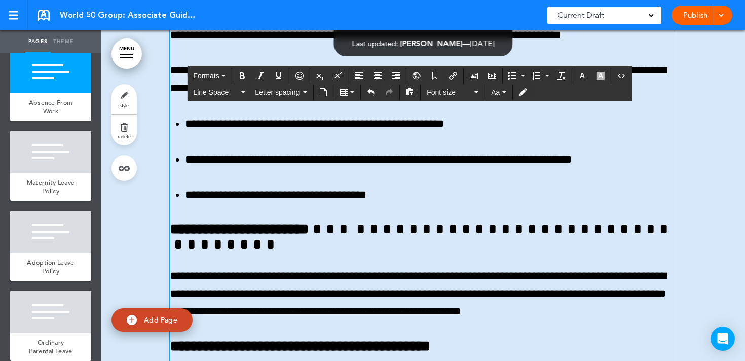
scroll to position [31867, 0]
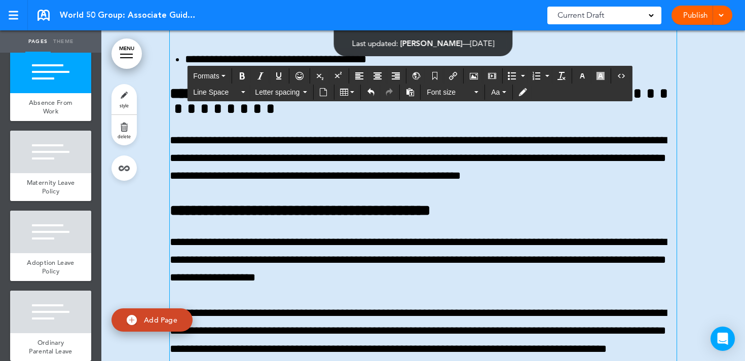
scroll to position [31999, 0]
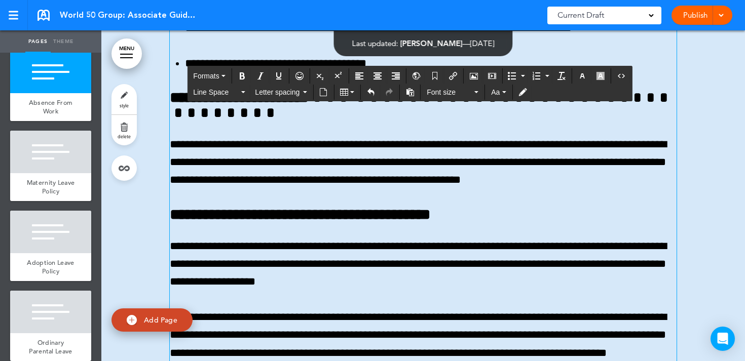
drag, startPoint x: 312, startPoint y: 127, endPoint x: 482, endPoint y: 127, distance: 170.8
drag, startPoint x: 510, startPoint y: 124, endPoint x: 568, endPoint y: 124, distance: 57.8
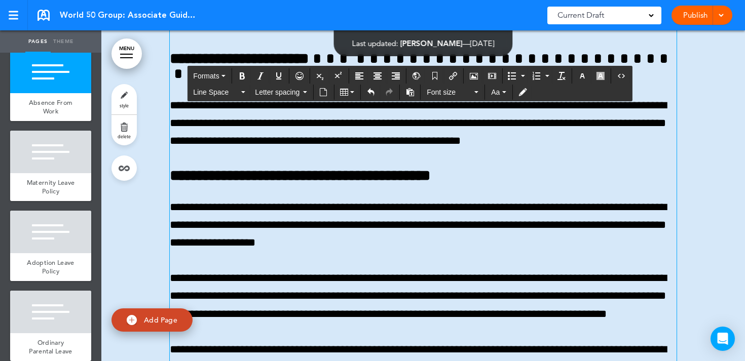
scroll to position [32038, 0]
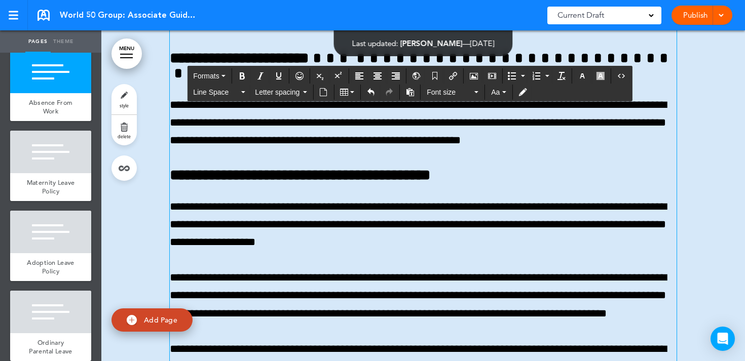
drag, startPoint x: 202, startPoint y: 160, endPoint x: 311, endPoint y: 160, distance: 109.0
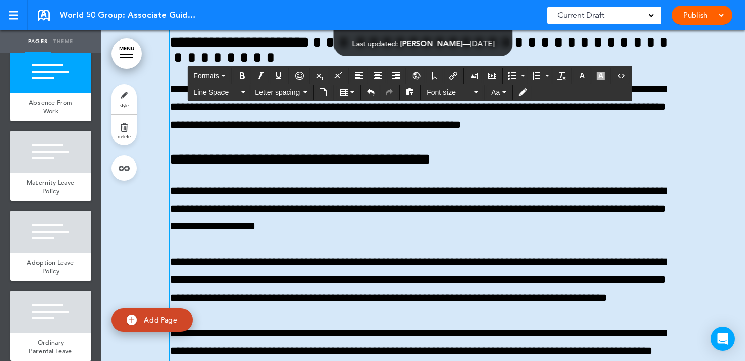
scroll to position [32055, 0]
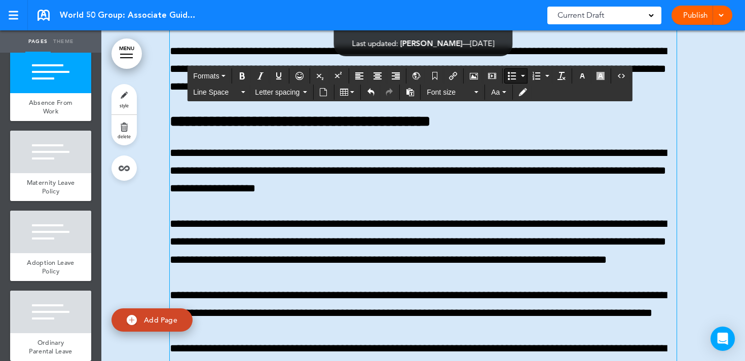
scroll to position [32094, 0]
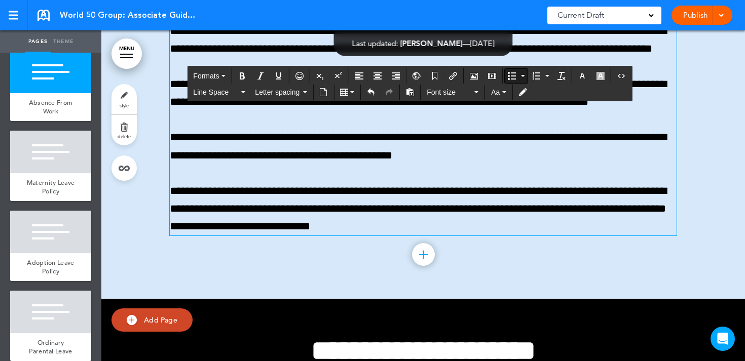
scroll to position [32360, 0]
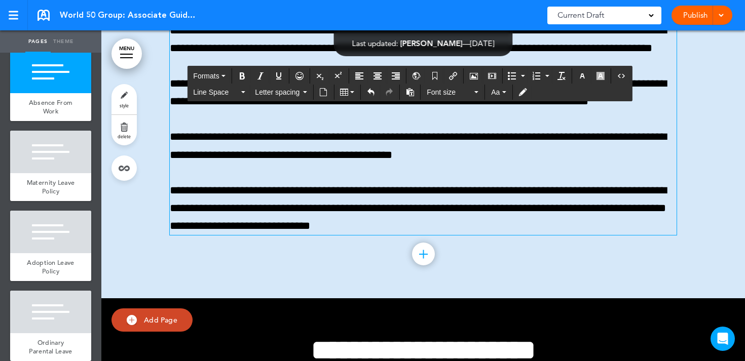
scroll to position [32331, 0]
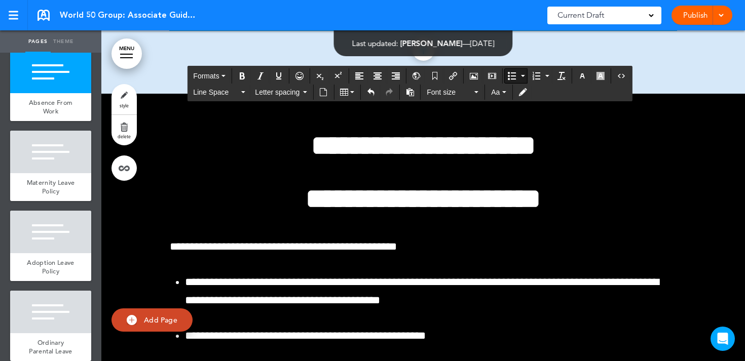
scroll to position [32563, 0]
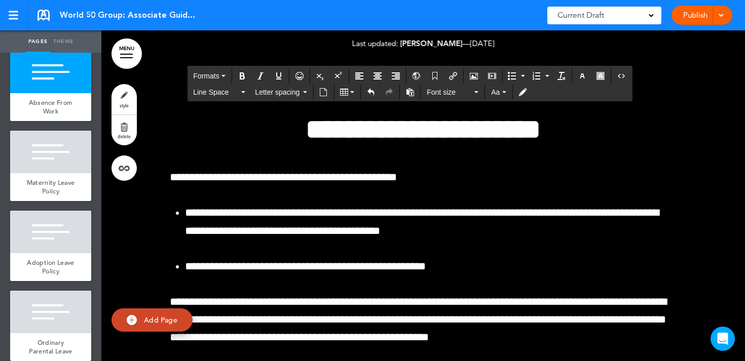
scroll to position [32634, 0]
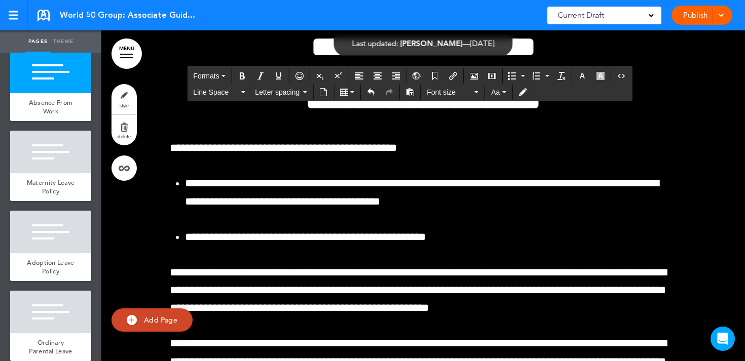
scroll to position [32665, 0]
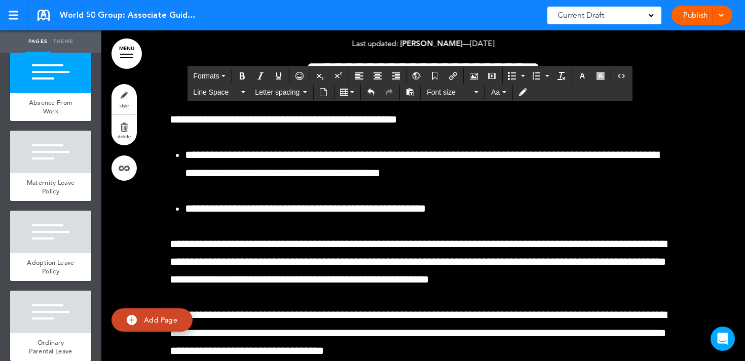
scroll to position [32694, 0]
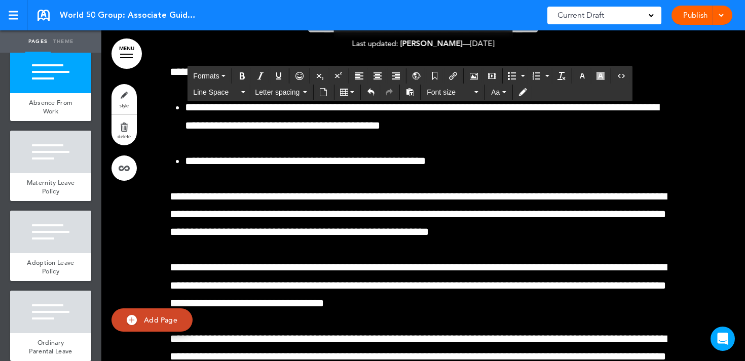
scroll to position [32737, 0]
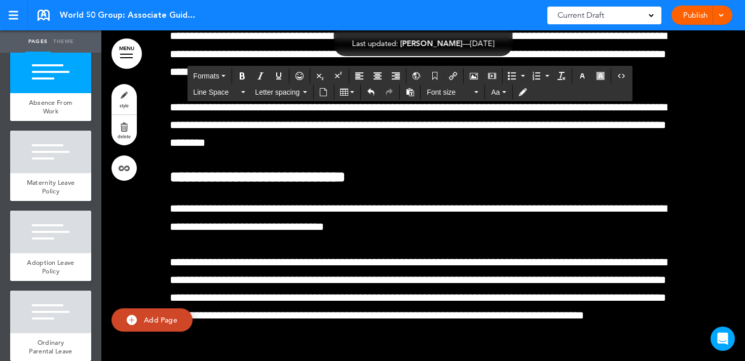
scroll to position [32964, 0]
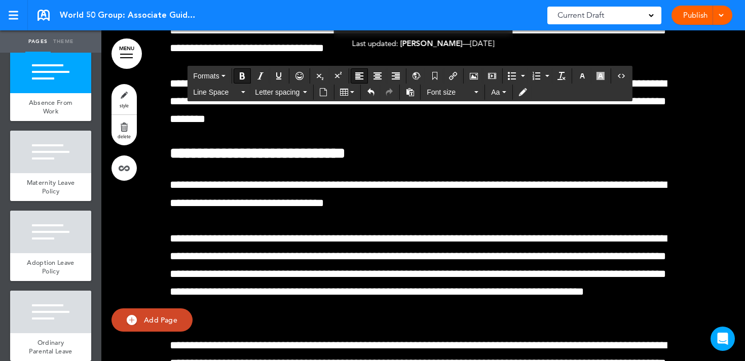
scroll to position [32993, 0]
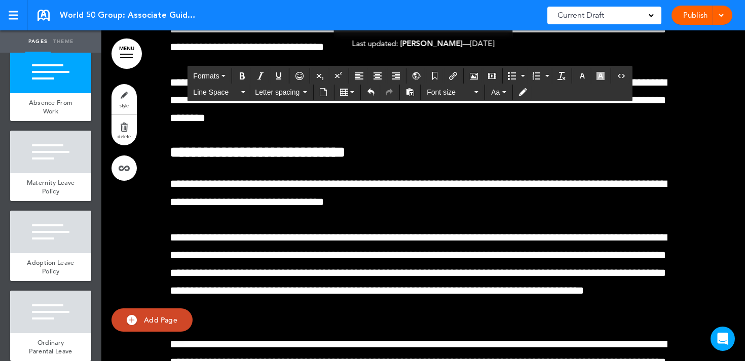
drag, startPoint x: 211, startPoint y: 129, endPoint x: 310, endPoint y: 132, distance: 98.9
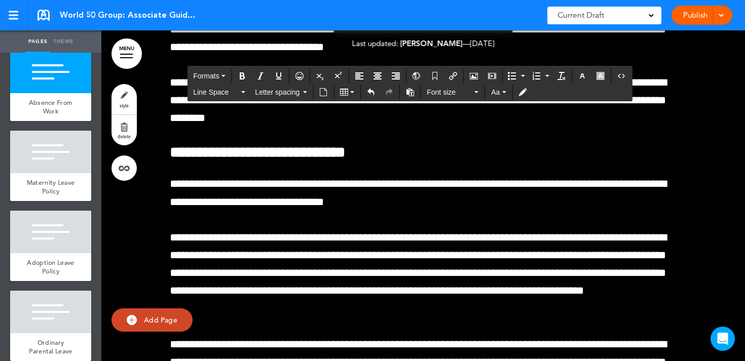
drag, startPoint x: 284, startPoint y: 131, endPoint x: 423, endPoint y: 139, distance: 138.6
drag, startPoint x: 329, startPoint y: 133, endPoint x: 464, endPoint y: 146, distance: 136.0
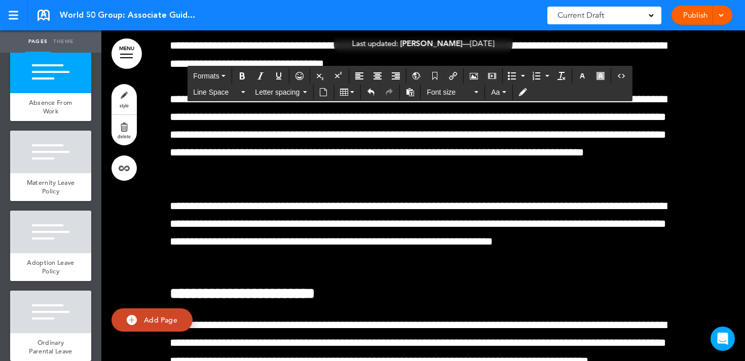
scroll to position [33132, 0]
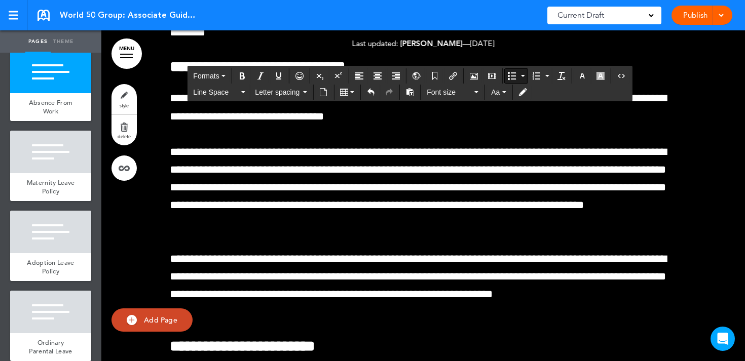
scroll to position [33079, 0]
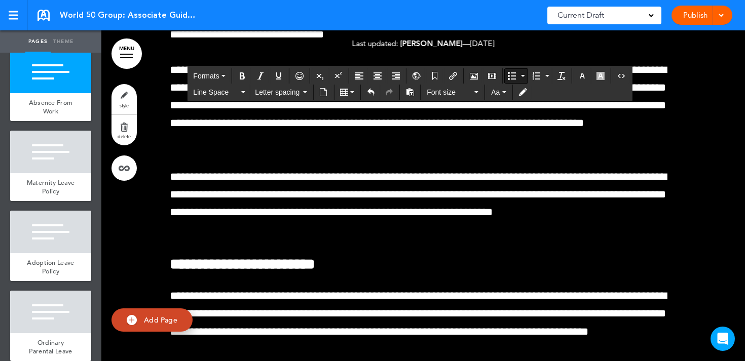
scroll to position [33162, 0]
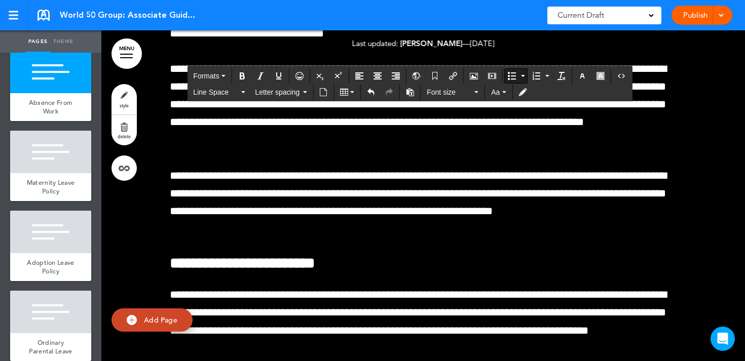
drag, startPoint x: 198, startPoint y: 142, endPoint x: 355, endPoint y: 142, distance: 157.1
drag, startPoint x: 269, startPoint y: 143, endPoint x: 496, endPoint y: 150, distance: 227.1
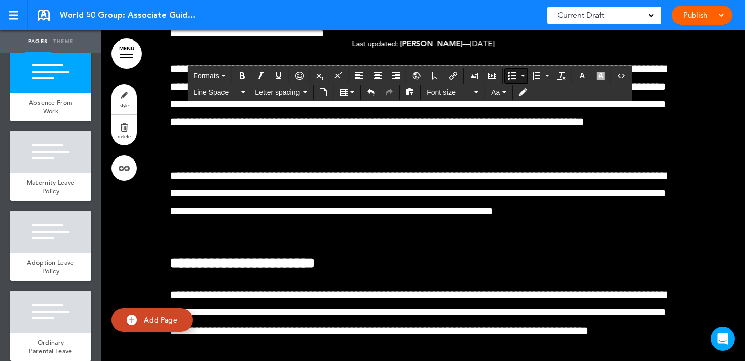
drag, startPoint x: 232, startPoint y: 157, endPoint x: 390, endPoint y: 158, distance: 158.1
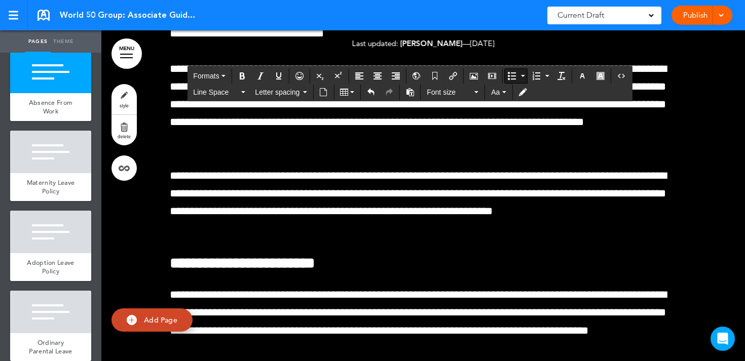
drag, startPoint x: 413, startPoint y: 160, endPoint x: 502, endPoint y: 159, distance: 88.7
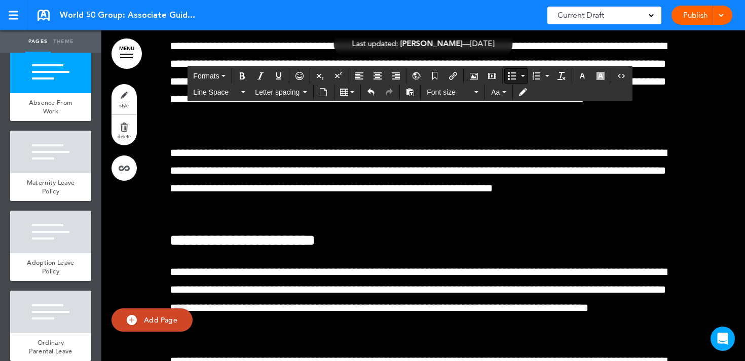
scroll to position [33190, 0]
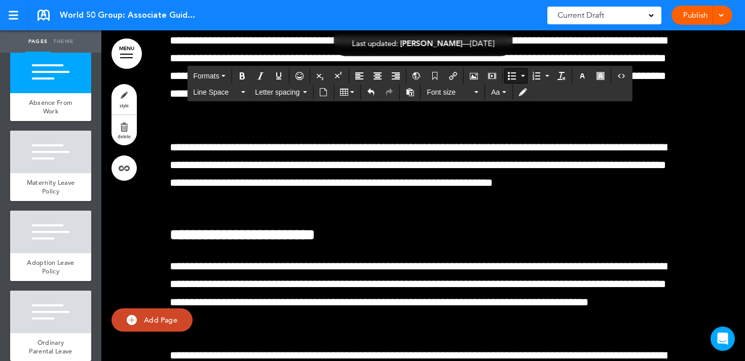
drag, startPoint x: 185, startPoint y: 164, endPoint x: 505, endPoint y: 196, distance: 321.9
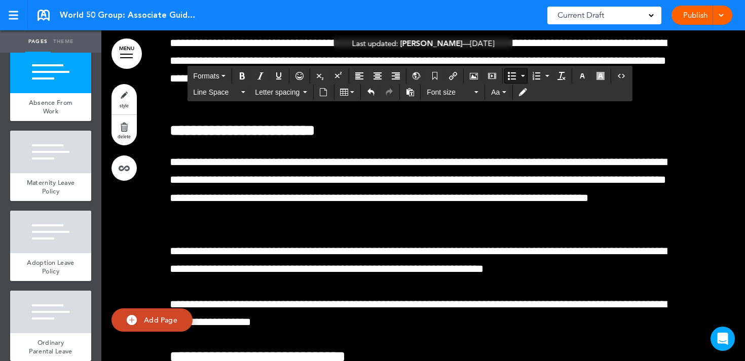
scroll to position [33297, 0]
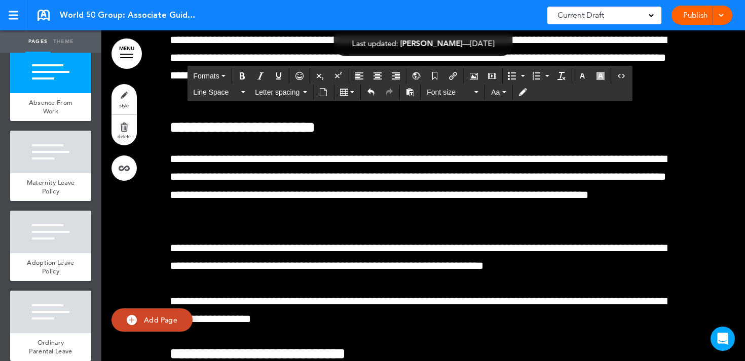
drag, startPoint x: 204, startPoint y: 167, endPoint x: 439, endPoint y: 165, distance: 235.7
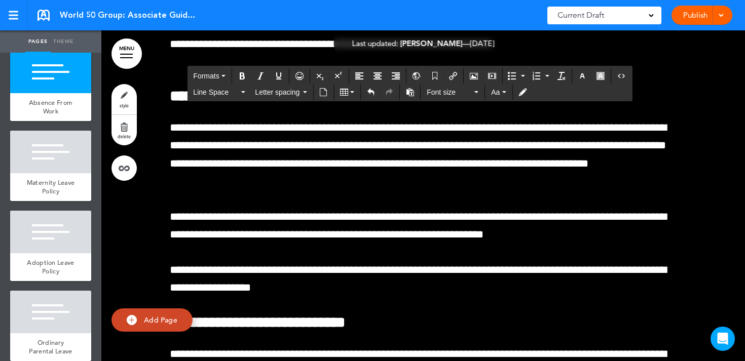
scroll to position [33374, 0]
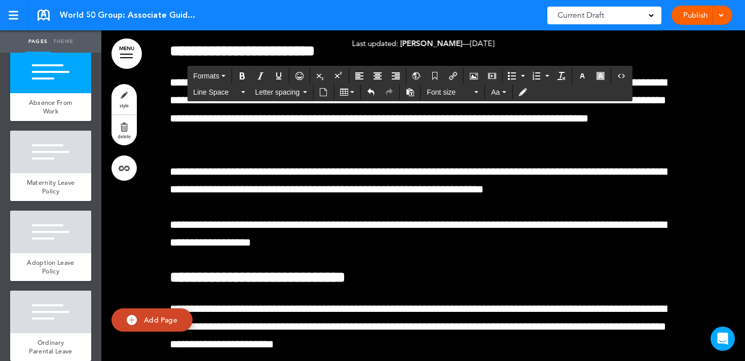
drag, startPoint x: 205, startPoint y: 123, endPoint x: 447, endPoint y: 135, distance: 242.6
drag, startPoint x: 402, startPoint y: 126, endPoint x: 411, endPoint y: 144, distance: 20.4
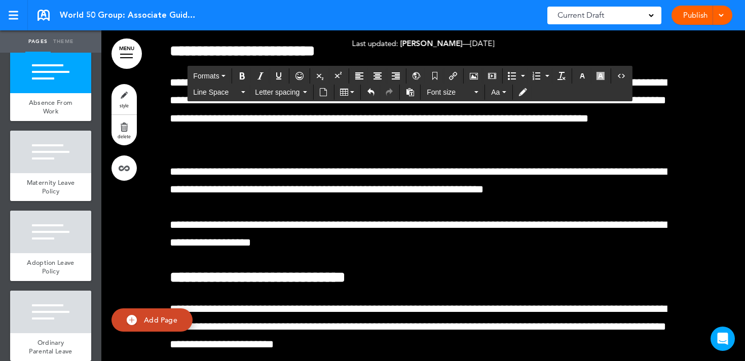
drag, startPoint x: 430, startPoint y: 148, endPoint x: 417, endPoint y: 171, distance: 26.5
drag, startPoint x: 453, startPoint y: 163, endPoint x: 607, endPoint y: 170, distance: 154.7
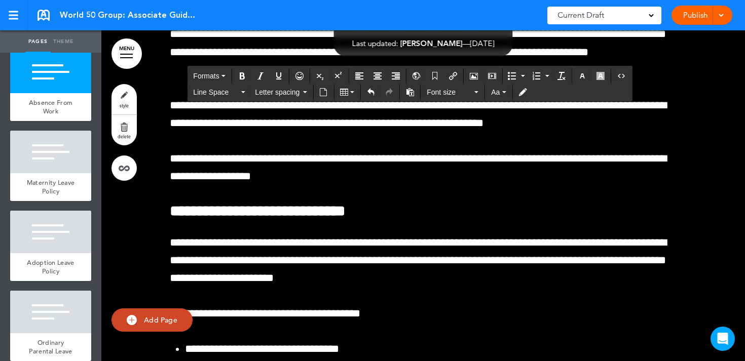
scroll to position [33441, 0]
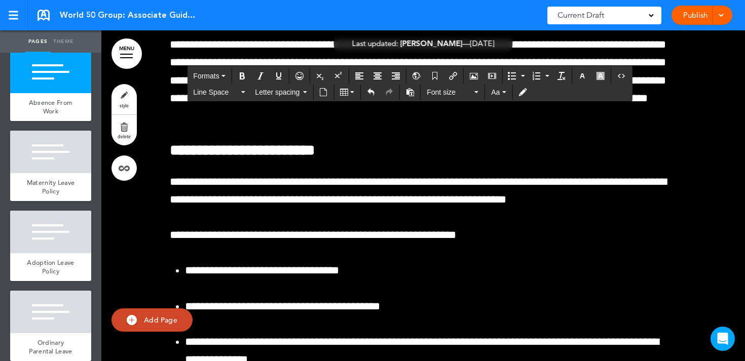
scroll to position [33934, 0]
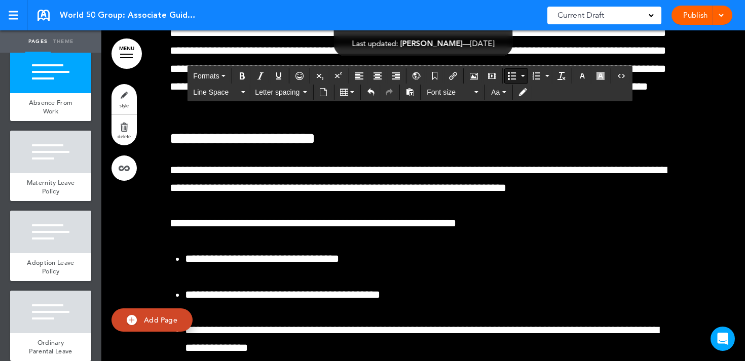
drag, startPoint x: 302, startPoint y: 157, endPoint x: 453, endPoint y: 157, distance: 150.5
drag, startPoint x: 356, startPoint y: 153, endPoint x: 539, endPoint y: 157, distance: 183.5
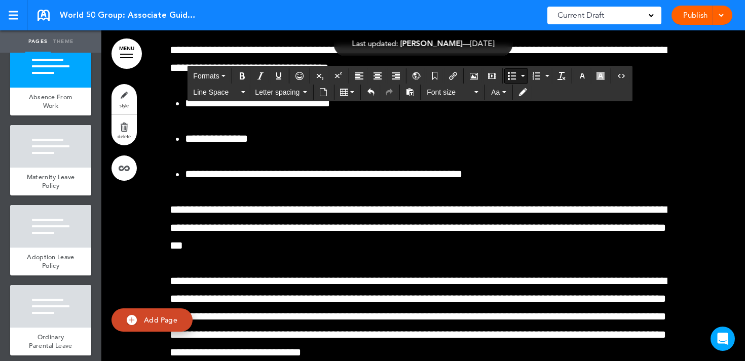
scroll to position [34446, 0]
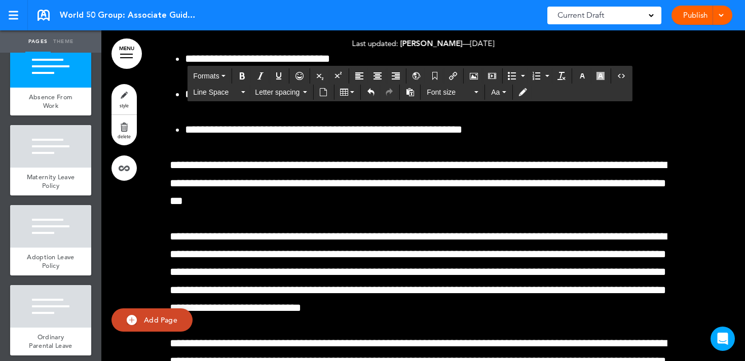
scroll to position [34504, 0]
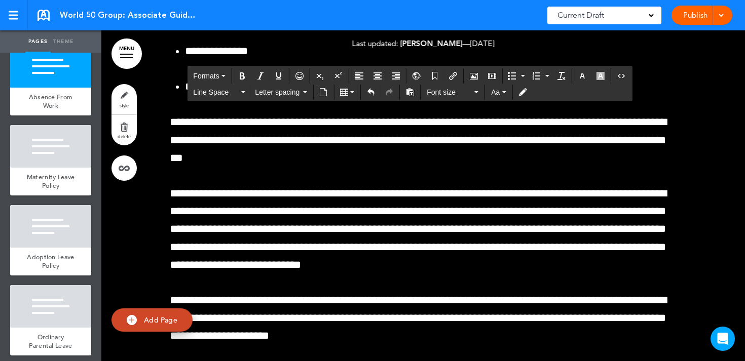
scroll to position [34549, 0]
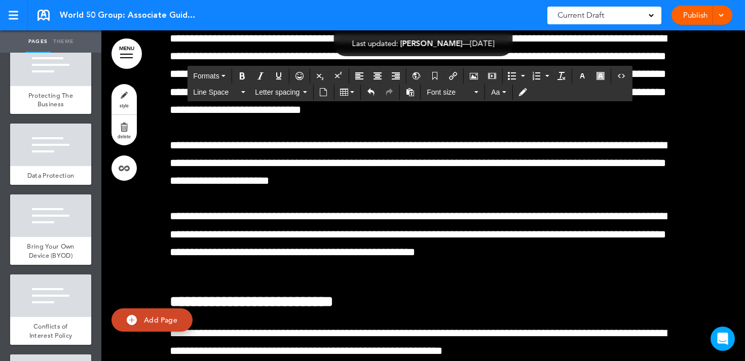
scroll to position [3078, 0]
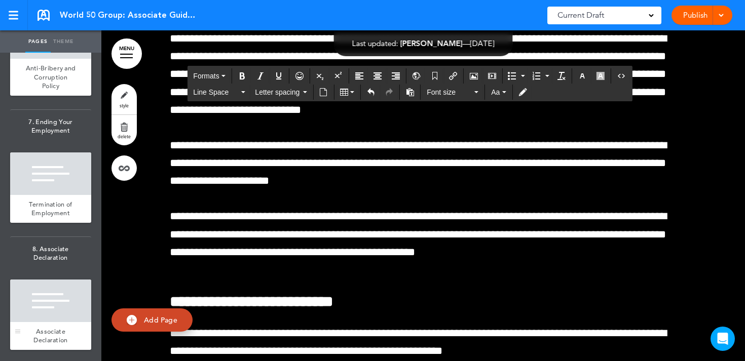
click at [48, 305] on div at bounding box center [50, 301] width 81 height 43
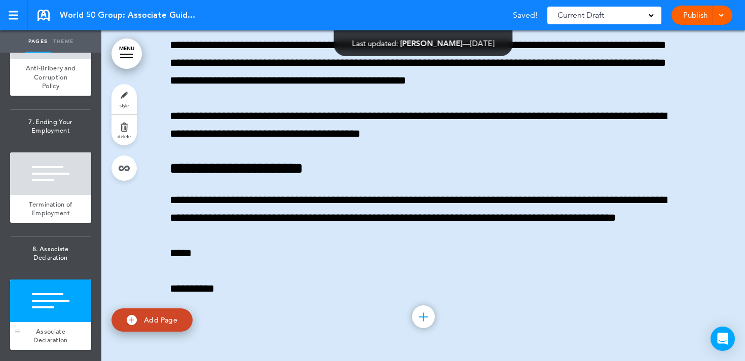
scroll to position [96093, 0]
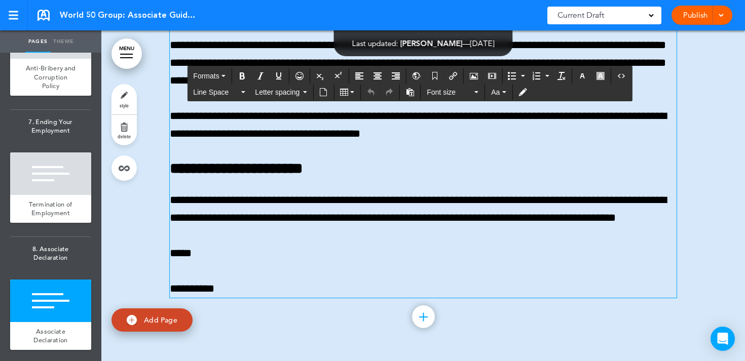
scroll to position [96174, 0]
click at [291, 86] on span "**********" at bounding box center [418, 36] width 497 height 100
click at [331, 86] on span "**********" at bounding box center [418, 36] width 497 height 100
click at [355, 86] on span "**********" at bounding box center [418, 36] width 497 height 100
click at [398, 86] on span "**********" at bounding box center [418, 36] width 497 height 100
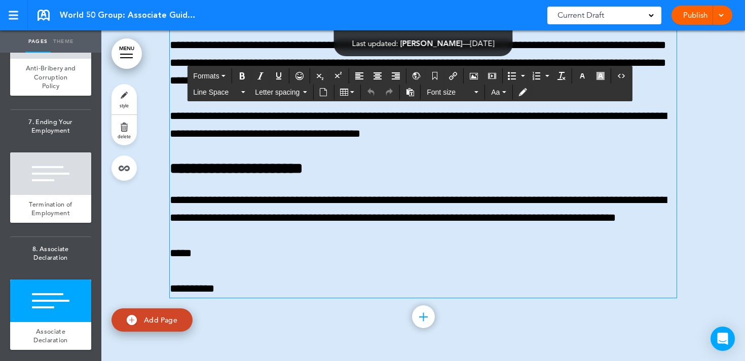
click at [428, 86] on span "**********" at bounding box center [418, 36] width 497 height 100
click at [458, 86] on span "**********" at bounding box center [418, 36] width 497 height 100
click at [492, 86] on span "**********" at bounding box center [418, 36] width 497 height 100
click at [519, 86] on span "**********" at bounding box center [418, 36] width 497 height 100
click at [565, 86] on span "**********" at bounding box center [418, 36] width 497 height 100
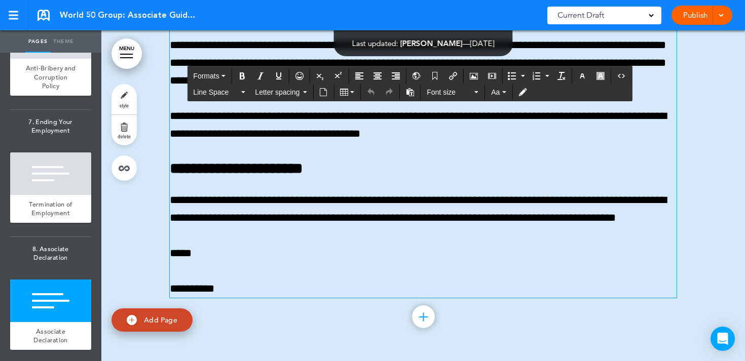
click at [629, 86] on span "**********" at bounding box center [418, 36] width 497 height 100
click at [364, 90] on p "**********" at bounding box center [423, 36] width 507 height 107
click at [381, 86] on span "**********" at bounding box center [418, 36] width 497 height 100
click at [412, 86] on span "**********" at bounding box center [418, 36] width 497 height 100
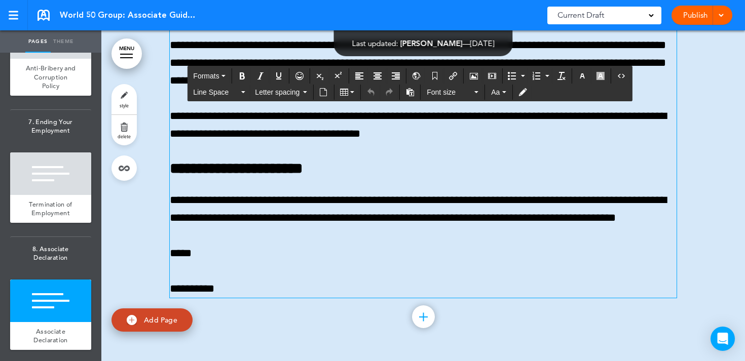
click at [440, 86] on span "**********" at bounding box center [418, 36] width 497 height 100
click at [526, 86] on span "**********" at bounding box center [418, 36] width 497 height 100
click at [565, 86] on span "**********" at bounding box center [418, 36] width 497 height 100
click at [448, 86] on span "**********" at bounding box center [418, 36] width 497 height 100
click at [481, 86] on span "**********" at bounding box center [418, 36] width 497 height 100
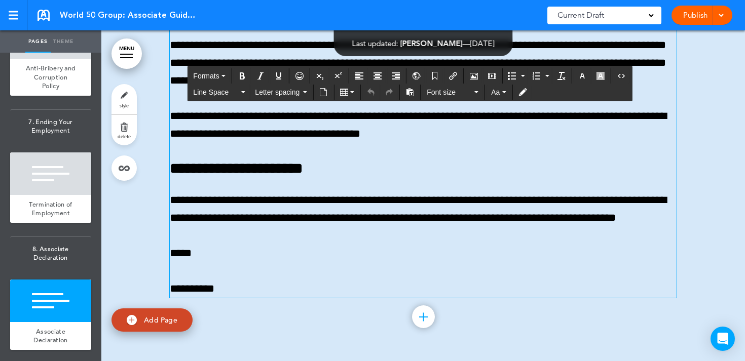
click at [524, 86] on span "**********" at bounding box center [418, 36] width 497 height 100
click at [564, 86] on span "**********" at bounding box center [418, 36] width 497 height 100
click at [592, 90] on p "**********" at bounding box center [423, 36] width 507 height 107
click at [324, 90] on p "**********" at bounding box center [423, 36] width 507 height 107
click at [387, 90] on p "**********" at bounding box center [423, 36] width 507 height 107
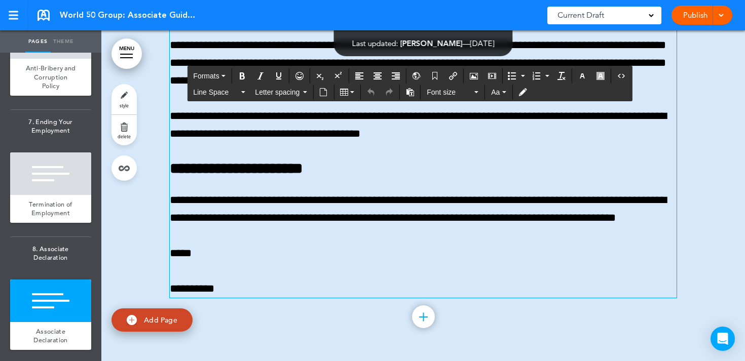
click at [485, 86] on span "**********" at bounding box center [418, 36] width 497 height 100
click at [551, 86] on span "**********" at bounding box center [418, 36] width 497 height 100
drag, startPoint x: 246, startPoint y: 148, endPoint x: 417, endPoint y: 144, distance: 170.9
click at [420, 86] on span "**********" at bounding box center [418, 36] width 497 height 100
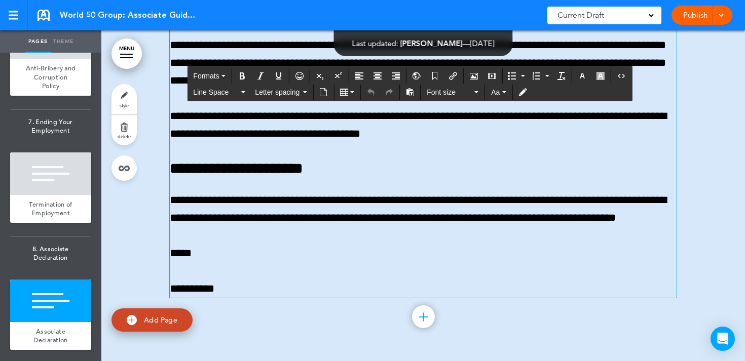
click at [317, 86] on span "**********" at bounding box center [418, 36] width 497 height 100
drag, startPoint x: 201, startPoint y: 150, endPoint x: 398, endPoint y: 147, distance: 196.7
click at [399, 86] on span "**********" at bounding box center [418, 36] width 497 height 100
drag, startPoint x: 242, startPoint y: 182, endPoint x: 394, endPoint y: 182, distance: 152.0
click at [394, 139] on span "**********" at bounding box center [418, 124] width 497 height 29
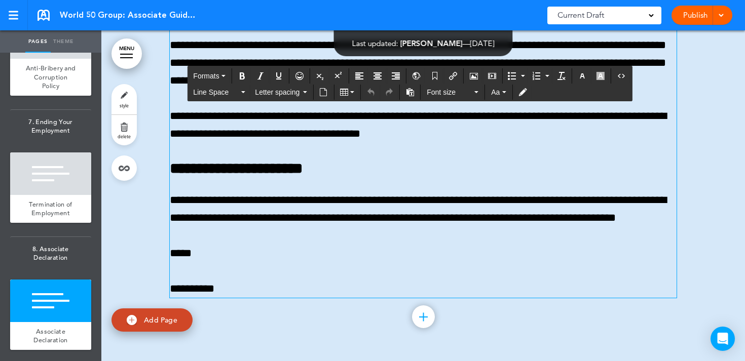
scroll to position [96271, 0]
drag, startPoint x: 313, startPoint y: 148, endPoint x: 462, endPoint y: 151, distance: 149.0
click at [463, 139] on span "**********" at bounding box center [418, 124] width 497 height 29
click at [496, 139] on span "**********" at bounding box center [418, 124] width 497 height 29
click at [341, 139] on span "**********" at bounding box center [418, 124] width 497 height 29
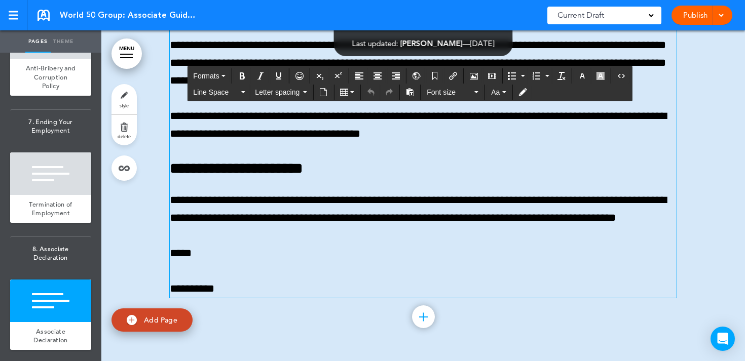
scroll to position [96299, 0]
click at [201, 200] on span "**********" at bounding box center [418, 209] width 497 height 29
drag, startPoint x: 191, startPoint y: 199, endPoint x: 424, endPoint y: 201, distance: 233.1
click at [426, 201] on span "**********" at bounding box center [418, 209] width 497 height 29
click at [438, 201] on span "**********" at bounding box center [418, 209] width 497 height 29
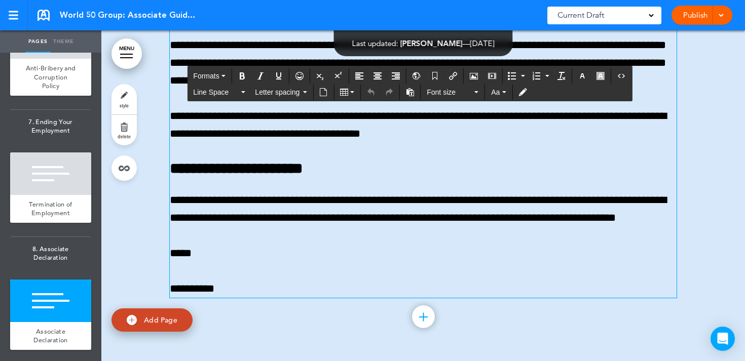
click at [645, 201] on span "**********" at bounding box center [418, 209] width 497 height 29
drag, startPoint x: 189, startPoint y: 222, endPoint x: 275, endPoint y: 221, distance: 86.2
click at [277, 221] on span "**********" at bounding box center [418, 209] width 497 height 29
click at [289, 221] on span "**********" at bounding box center [418, 209] width 497 height 29
drag, startPoint x: 243, startPoint y: 228, endPoint x: 375, endPoint y: 228, distance: 131.8
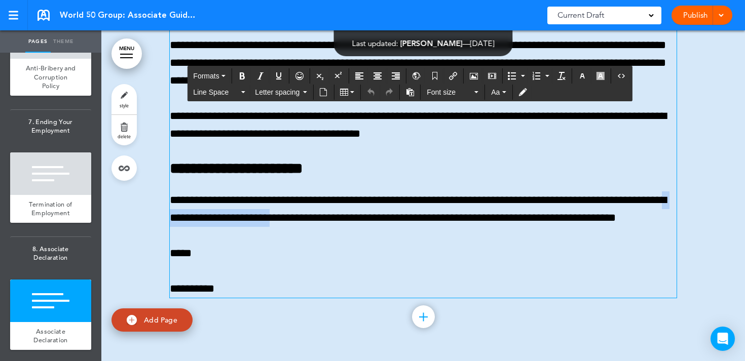
click at [375, 223] on span "**********" at bounding box center [418, 209] width 497 height 29
click at [434, 227] on p "**********" at bounding box center [423, 209] width 507 height 35
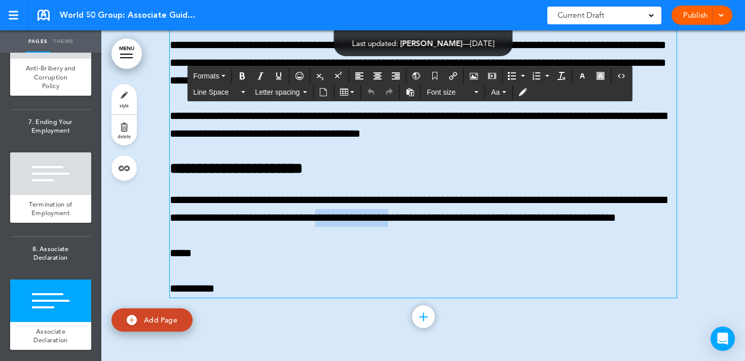
drag, startPoint x: 435, startPoint y: 224, endPoint x: 510, endPoint y: 222, distance: 75.0
click at [512, 223] on span "**********" at bounding box center [418, 209] width 497 height 29
click at [529, 223] on span "**********" at bounding box center [418, 209] width 497 height 29
click at [266, 218] on span "**********" at bounding box center [418, 209] width 497 height 29
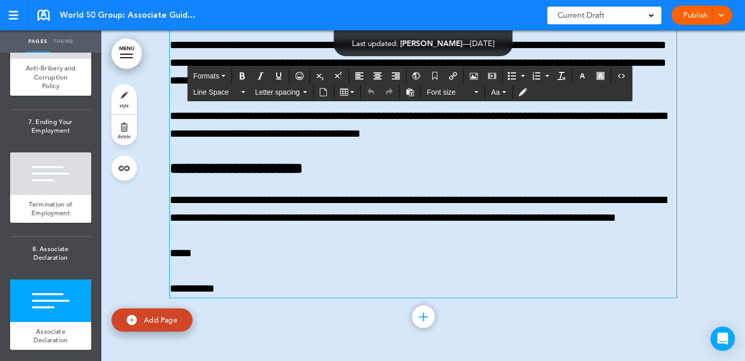
click at [304, 218] on span "**********" at bounding box center [418, 209] width 497 height 29
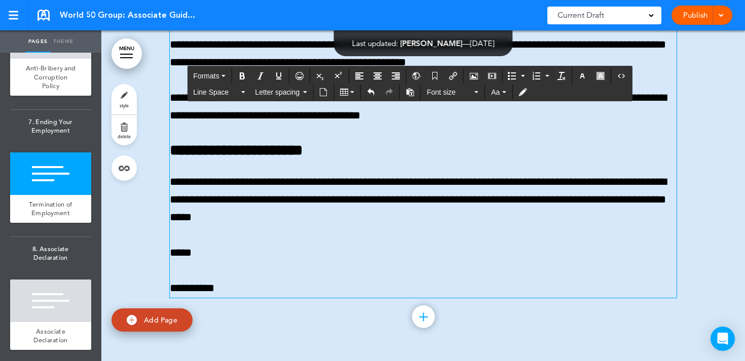
scroll to position [91702, 0]
drag, startPoint x: 436, startPoint y: 229, endPoint x: 359, endPoint y: 229, distance: 76.5
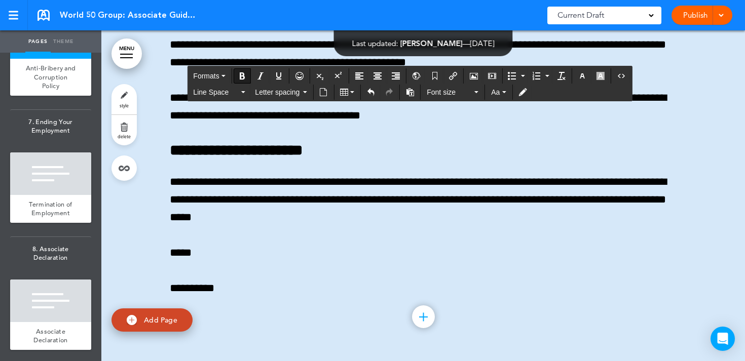
scroll to position [91673, 0]
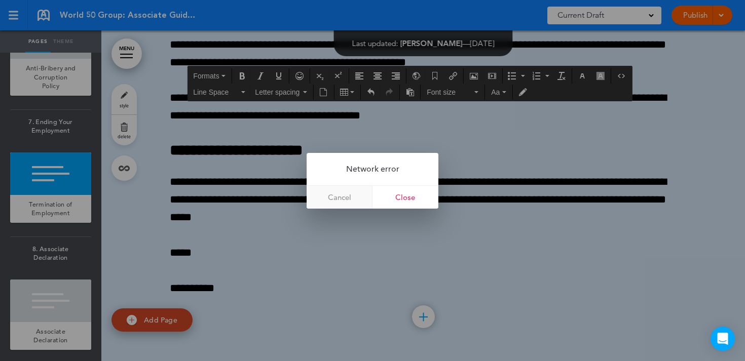
click at [344, 198] on link "Cancel" at bounding box center [340, 197] width 66 height 23
